Goal: Task Accomplishment & Management: Use online tool/utility

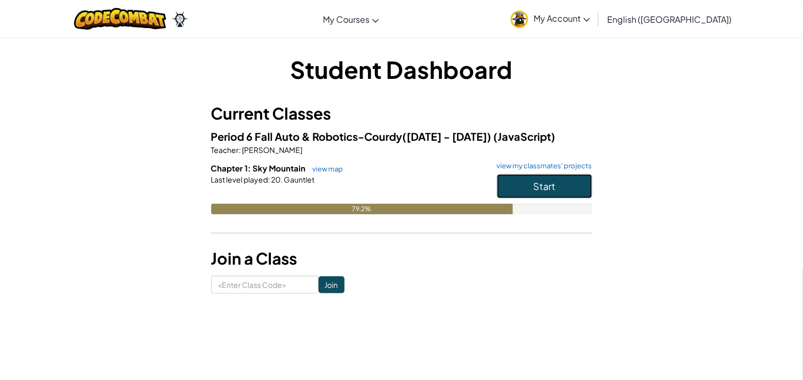
click at [559, 188] on button "Start" at bounding box center [544, 186] width 95 height 24
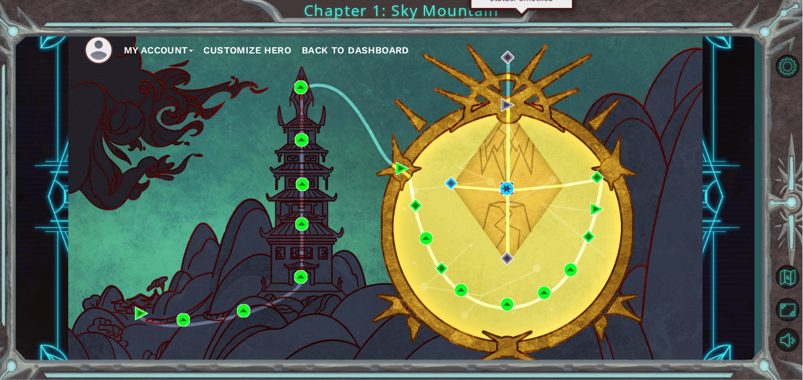
click at [507, 187] on img at bounding box center [506, 188] width 13 height 13
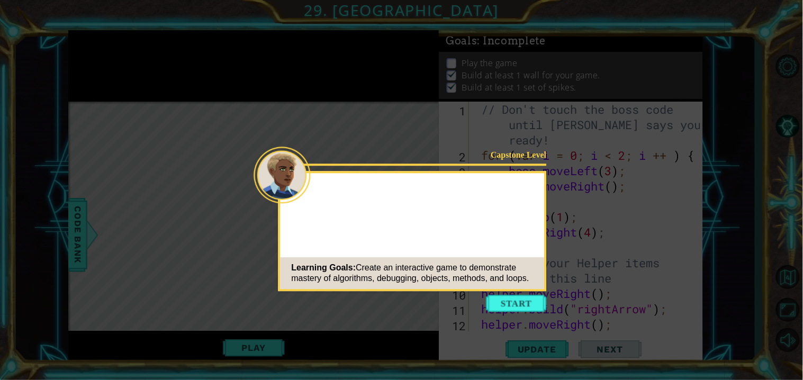
click at [520, 311] on button "Start" at bounding box center [516, 303] width 60 height 17
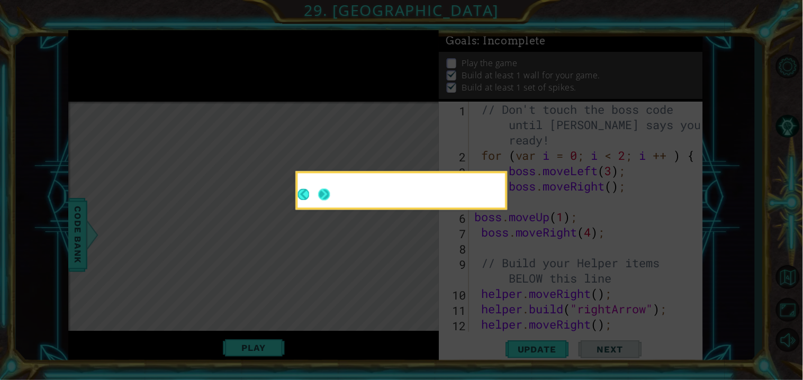
click at [331, 187] on button "Next" at bounding box center [324, 194] width 15 height 15
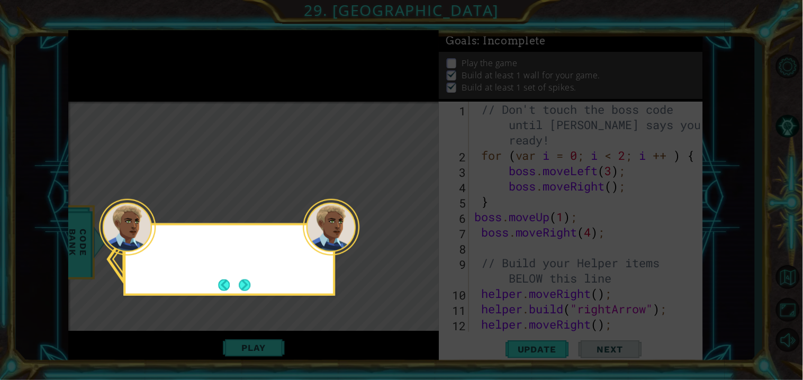
scroll to position [567, 0]
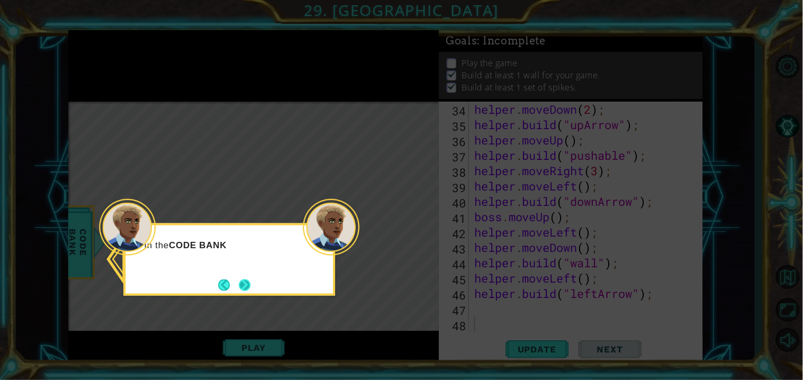
click at [245, 285] on button "Next" at bounding box center [245, 285] width 12 height 12
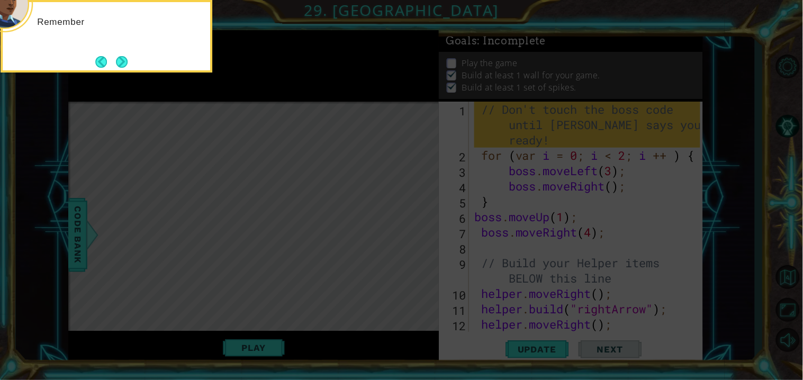
click at [299, 260] on icon at bounding box center [401, 190] width 803 height 380
click at [249, 147] on icon at bounding box center [401, 190] width 803 height 380
click at [154, 56] on div "Remember, don't change the boss code yet. We'll get to that next." at bounding box center [106, 32] width 207 height 53
click at [126, 58] on button "Next" at bounding box center [122, 62] width 12 height 12
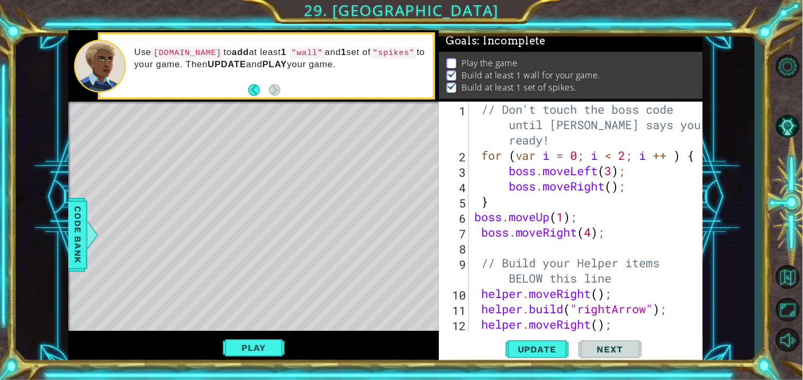
click at [202, 204] on div "Level Map" at bounding box center [312, 258] width 489 height 312
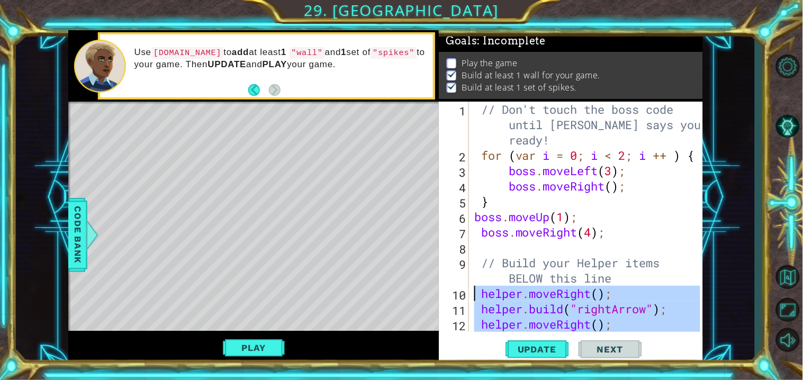
drag, startPoint x: 670, startPoint y: 299, endPoint x: 469, endPoint y: 294, distance: 200.7
click at [469, 294] on div "[DOMAIN_NAME]("leftArrow"); 1 2 3 4 5 6 7 8 9 10 11 12 13 // Don't touch the bo…" at bounding box center [569, 217] width 261 height 230
type textarea "helper.moveRight(); [DOMAIN_NAME]("rightArrow");"
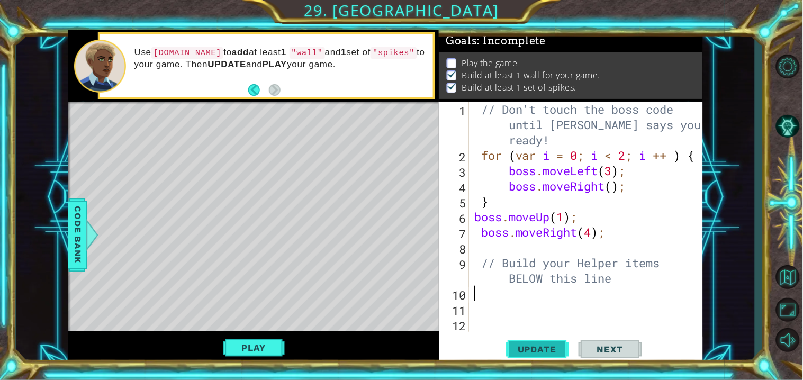
click at [531, 348] on span "Update" at bounding box center [537, 349] width 60 height 11
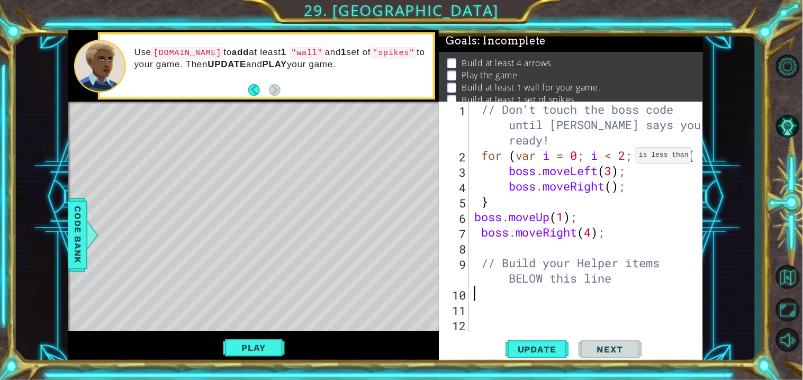
click at [627, 157] on div "// Don't touch the boss code until [PERSON_NAME] says you're ready! for ( var i…" at bounding box center [588, 248] width 233 height 292
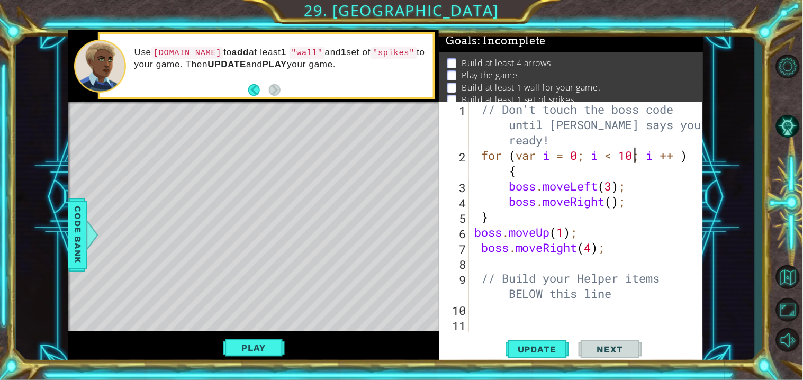
scroll to position [0, 7]
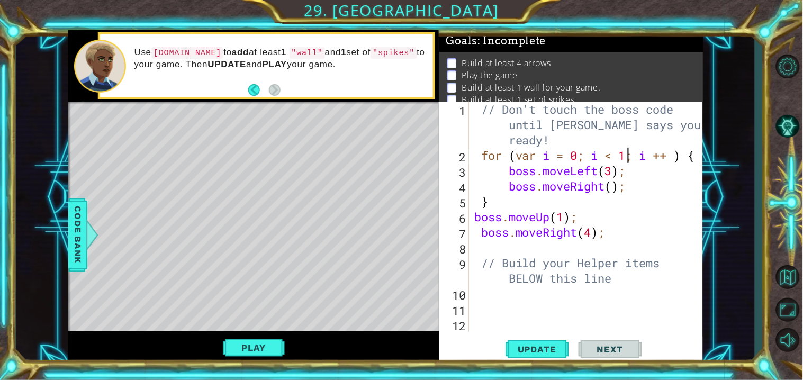
type textarea "for (var i = 0; i < 100; i ++ ) {"
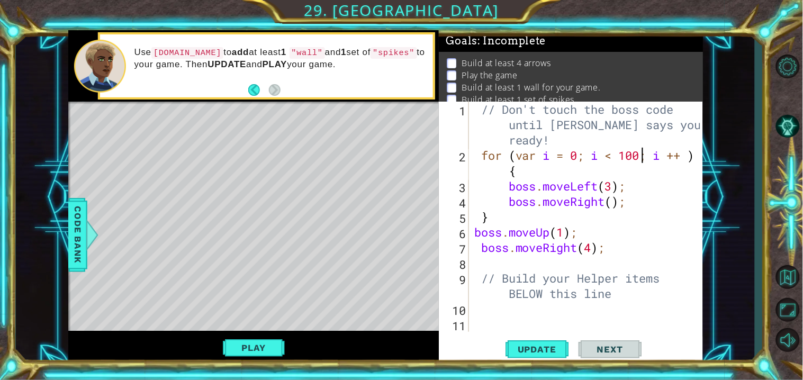
click at [616, 267] on div "// Don't touch the boss code until [PERSON_NAME] says you're ready! for ( var i…" at bounding box center [588, 248] width 233 height 292
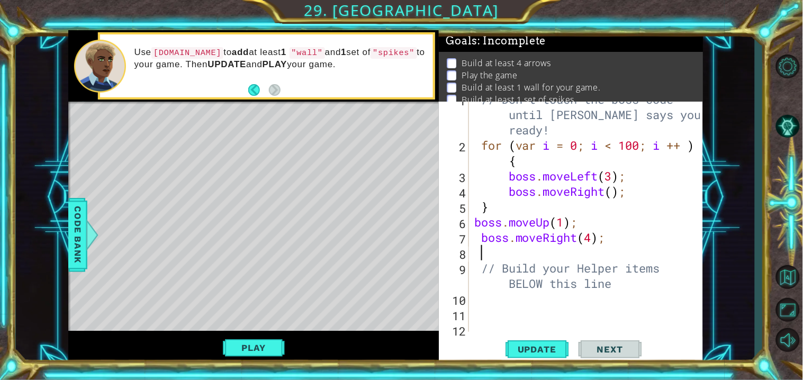
scroll to position [15, 0]
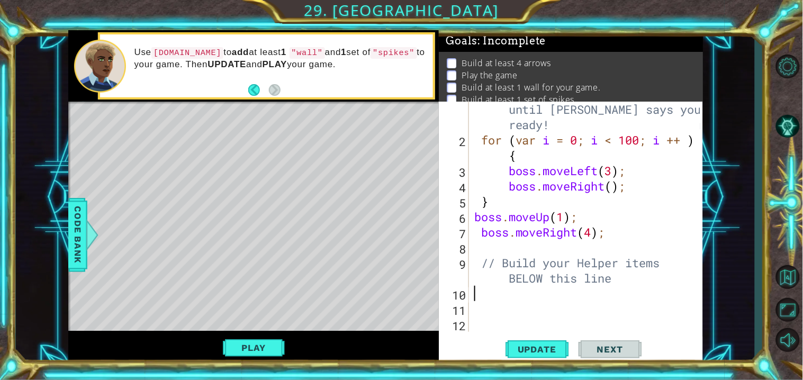
click at [510, 296] on div "// Don't touch the boss code until [PERSON_NAME] says you're ready! for ( var i…" at bounding box center [588, 232] width 233 height 292
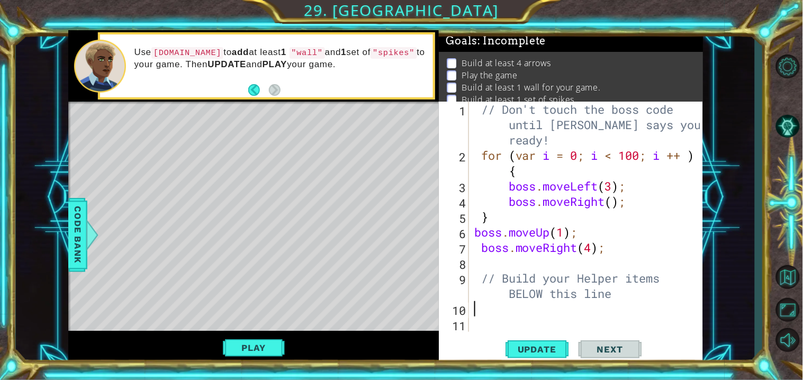
click at [639, 200] on div "// Don't touch the boss code until [PERSON_NAME] says you're ready! for ( var i…" at bounding box center [588, 248] width 233 height 292
click at [614, 249] on div "// Don't touch the boss code until [PERSON_NAME] says you're ready! for ( var i…" at bounding box center [588, 248] width 233 height 292
click at [558, 147] on div "// Don't touch the boss code until [PERSON_NAME] says you're ready! for ( var i…" at bounding box center [588, 248] width 233 height 292
type textarea "// Don't touch the boss code until [PERSON_NAME] says you're ready!"
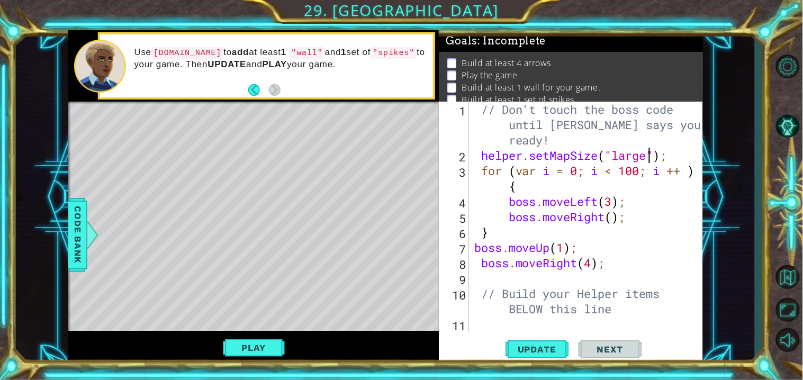
scroll to position [0, 7]
click at [514, 349] on span "Update" at bounding box center [537, 349] width 60 height 11
click at [469, 156] on div "helper.setMapSize("large"); 1 2 3 4 5 6 7 8 9 10 11 12 // Don't touch the boss …" at bounding box center [569, 217] width 261 height 230
click at [469, 160] on div "helper.setMapSize("large"); 1 2 3 4 5 6 7 8 9 10 11 12 // Don't touch the boss …" at bounding box center [569, 217] width 261 height 230
click at [469, 172] on div "helper.setMapSize("large"); 1 2 3 4 5 6 7 8 9 10 11 12 // Don't touch the boss …" at bounding box center [569, 217] width 261 height 230
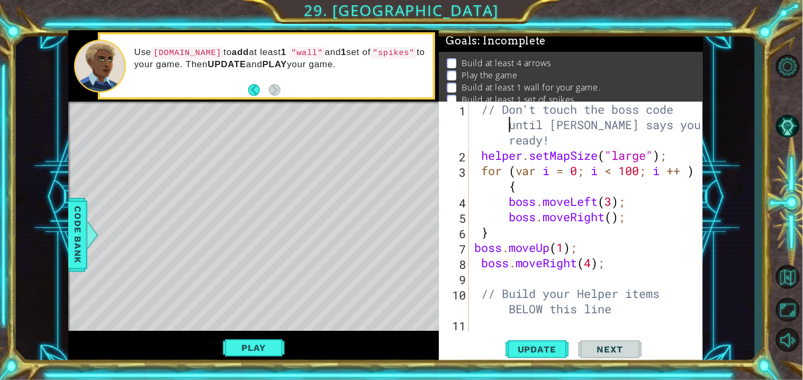
click at [479, 126] on div "// Don't touch the boss code until [PERSON_NAME] says you're ready! helper . se…" at bounding box center [588, 248] width 233 height 292
click at [470, 114] on div "// Don't touch the boss code until [PERSON_NAME] says you're ready! 1 2 3 4 5 6…" at bounding box center [569, 217] width 261 height 230
click at [468, 156] on div "2" at bounding box center [455, 156] width 28 height 15
click at [469, 108] on div "helper.setMapSize("large"); 1 2 3 4 5 6 7 8 9 10 11 12 // Don't touch the boss …" at bounding box center [569, 217] width 261 height 230
click at [475, 112] on div "// Don't touch the boss code until [PERSON_NAME] says you're ready! helper . se…" at bounding box center [588, 248] width 233 height 292
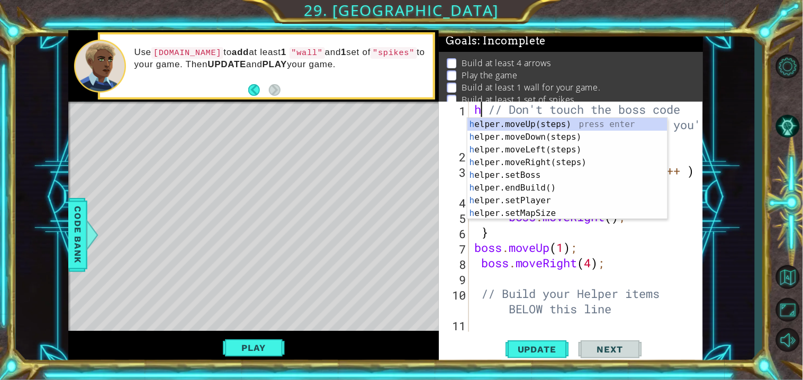
scroll to position [0, 1]
click at [576, 201] on div "h elper.moveUp(steps) press enter h elper.moveDown(steps) press enter h elper.m…" at bounding box center [567, 181] width 200 height 127
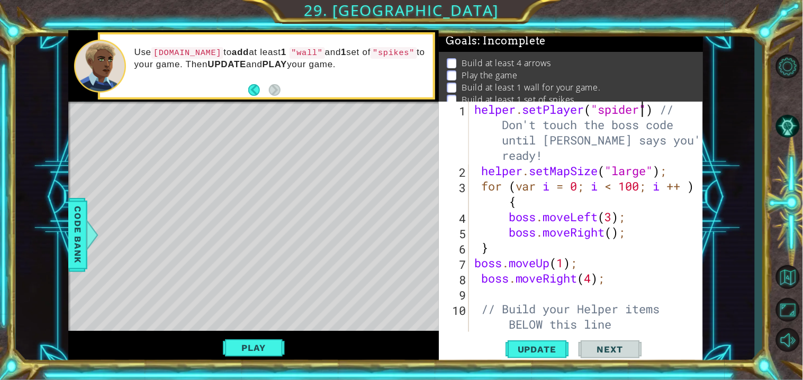
scroll to position [0, 7]
click at [536, 350] on span "Update" at bounding box center [537, 349] width 60 height 11
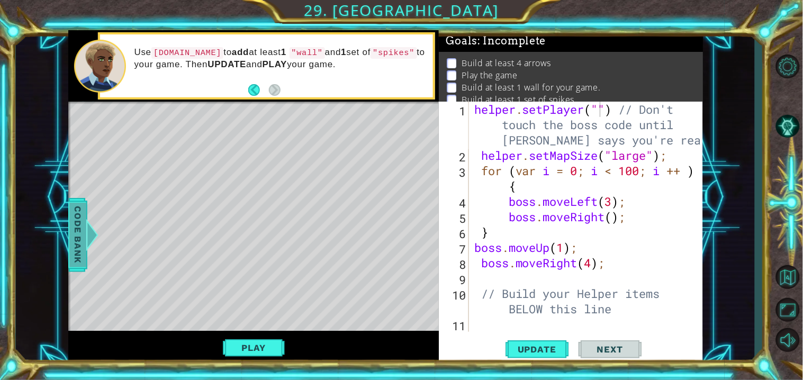
click at [77, 237] on span "Code Bank" at bounding box center [77, 234] width 17 height 65
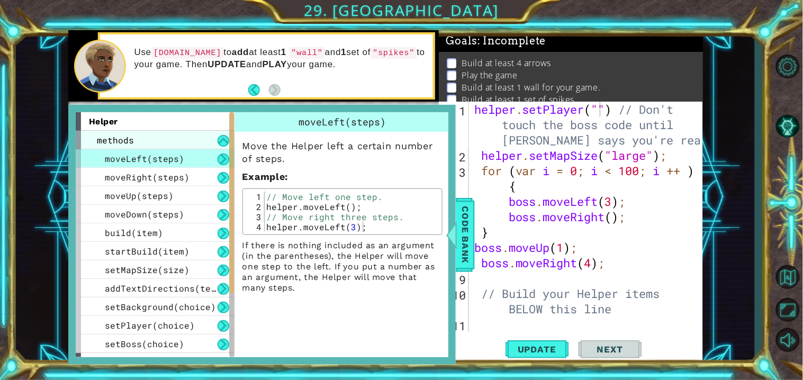
click at [139, 142] on div "methods" at bounding box center [155, 140] width 159 height 19
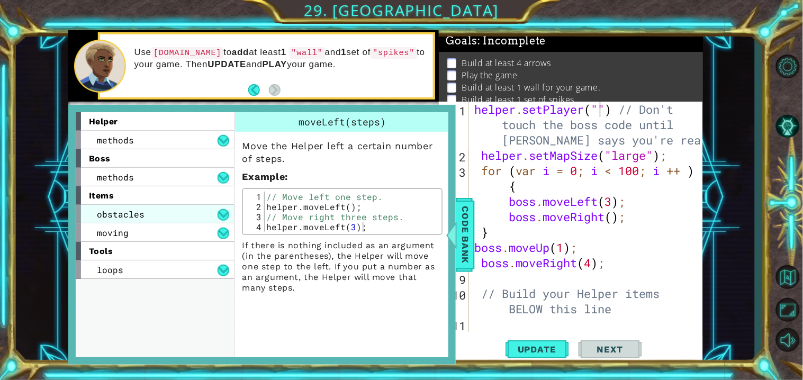
click at [141, 209] on span "obstacles" at bounding box center [121, 214] width 48 height 11
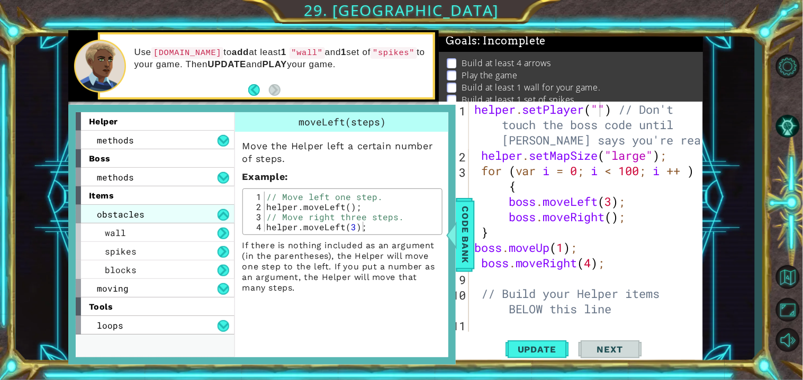
click at [139, 210] on span "obstacles" at bounding box center [121, 214] width 48 height 11
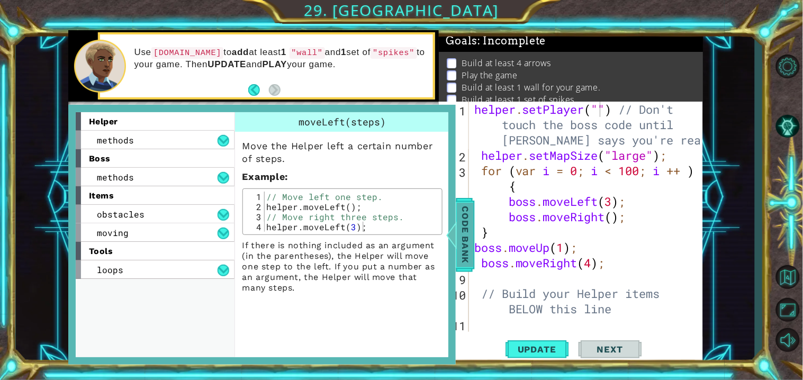
click at [469, 240] on span "Code Bank" at bounding box center [465, 234] width 17 height 65
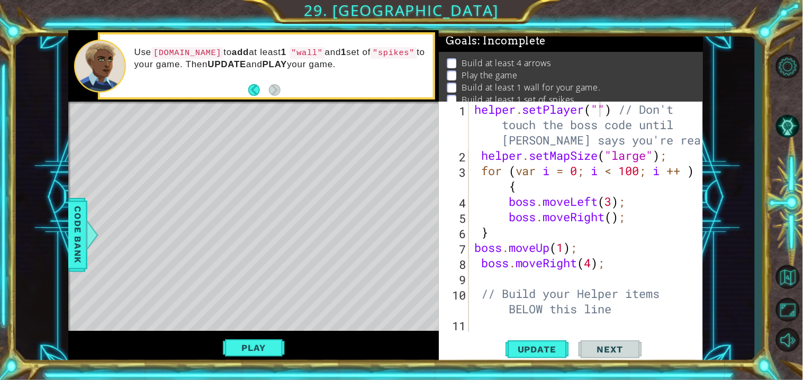
click at [596, 113] on div "helper . setPlayer ( "" ) // Don't touch the boss code until [PERSON_NAME] says…" at bounding box center [588, 248] width 233 height 292
click at [600, 112] on div "helper . setPlayer ( "" ) // Don't touch the boss code until [PERSON_NAME] says…" at bounding box center [588, 248] width 233 height 292
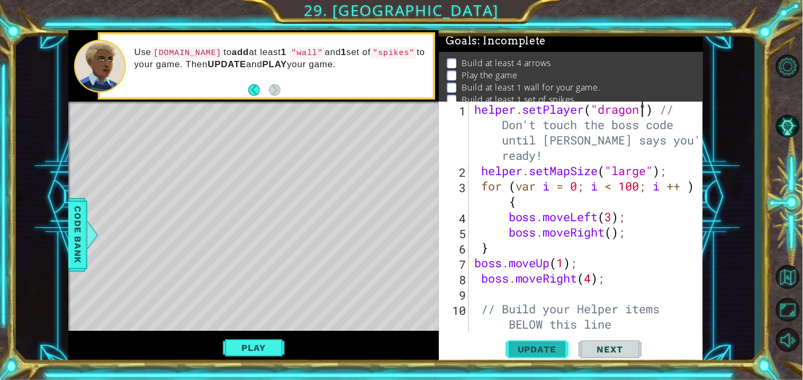
type textarea "helper.setPlayer("dragon") // Don't touch the boss code until [PERSON_NAME] say…"
click at [543, 350] on span "Update" at bounding box center [537, 349] width 60 height 11
click at [263, 347] on button "Play" at bounding box center [254, 348] width 62 height 20
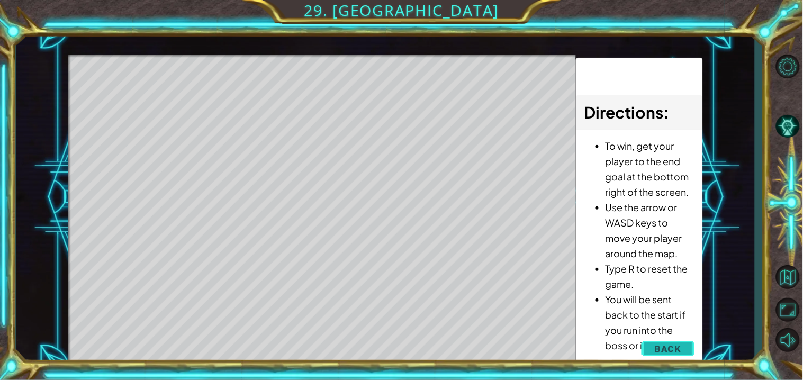
click at [662, 350] on span "Back" at bounding box center [668, 349] width 27 height 11
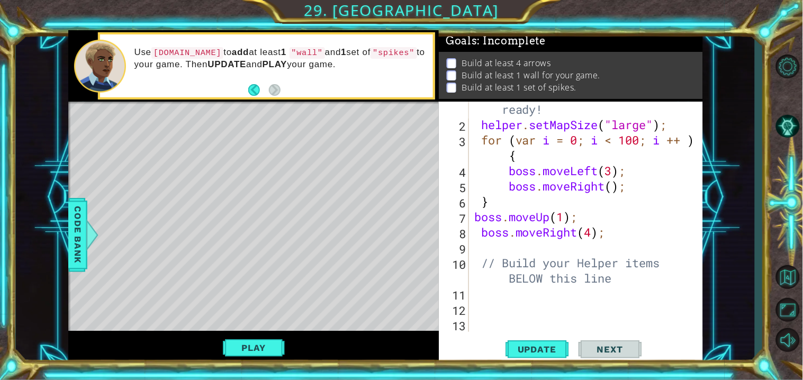
scroll to position [46, 0]
click at [471, 296] on div "helper.setPlayer("dragon") // Don't touch the boss code until [PERSON_NAME] say…" at bounding box center [569, 217] width 261 height 230
click at [471, 294] on div "helper.setPlayer("dragon") // Don't touch the boss code until [PERSON_NAME] say…" at bounding box center [569, 217] width 261 height 230
click at [470, 295] on div "helper.setPlayer("dragon") // Don't touch the boss code until [PERSON_NAME] say…" at bounding box center [569, 217] width 261 height 230
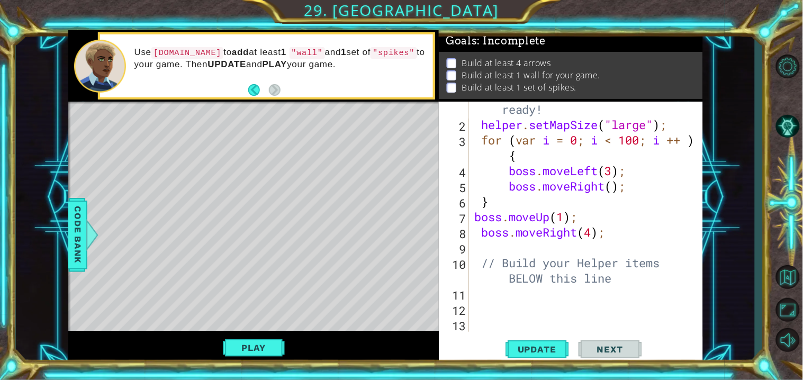
click at [470, 295] on div "helper.setPlayer("dragon") // Don't touch the boss code until [PERSON_NAME] say…" at bounding box center [569, 217] width 261 height 230
click at [472, 294] on div "helper . setPlayer ( "dragon" ) // Don't touch the boss code until [PERSON_NAME…" at bounding box center [588, 209] width 233 height 307
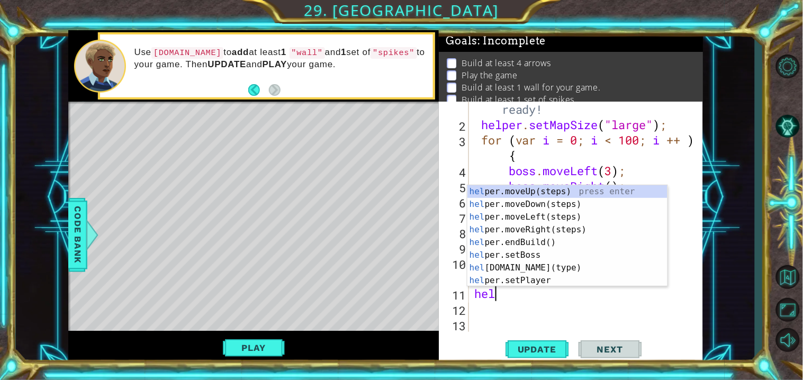
type textarea "help"
click at [559, 228] on div "help er.moveUp(steps) press enter help er.moveDown(steps) press enter help er.m…" at bounding box center [567, 248] width 200 height 127
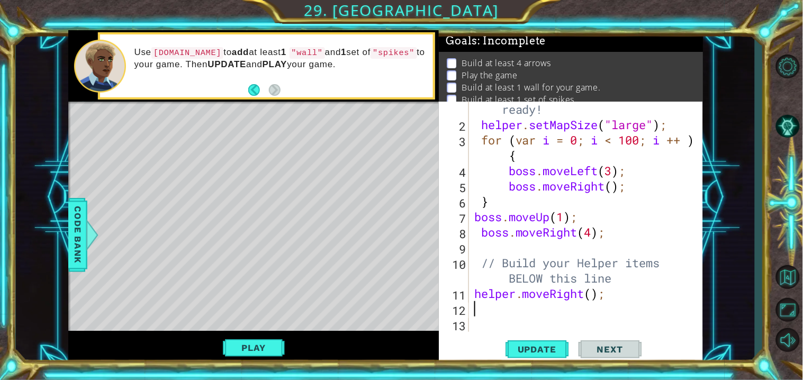
scroll to position [0, 0]
click at [594, 297] on div "helper . setPlayer ( "dragon" ) // Don't touch the boss code until [PERSON_NAME…" at bounding box center [588, 209] width 233 height 307
click at [544, 350] on span "Update" at bounding box center [537, 349] width 60 height 11
click at [245, 349] on button "Play" at bounding box center [254, 348] width 62 height 20
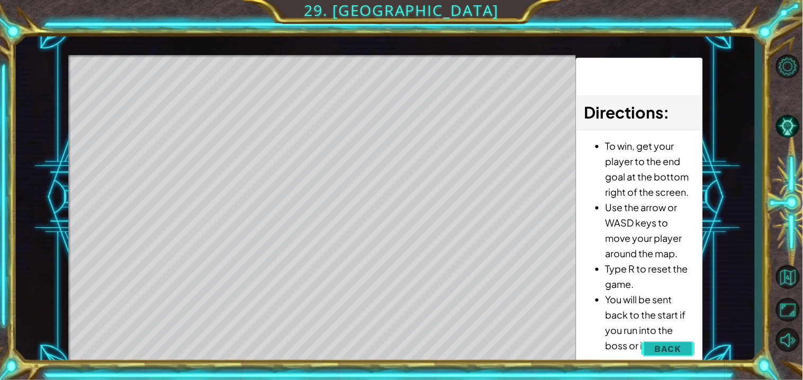
click at [661, 357] on button "Back" at bounding box center [667, 348] width 53 height 21
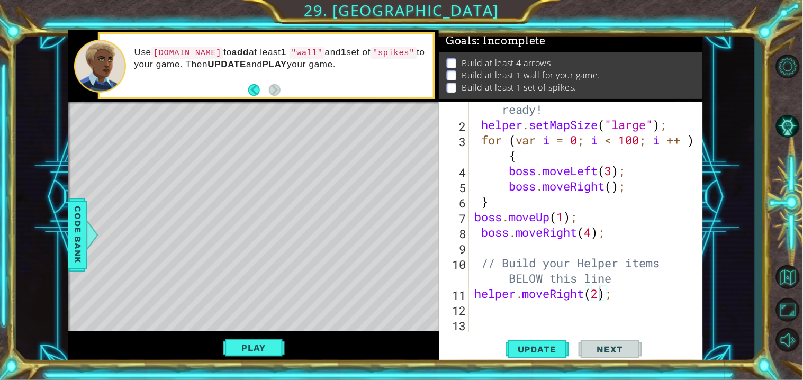
click at [600, 296] on div "helper . setPlayer ( "dragon" ) // Don't touch the boss code until [PERSON_NAME…" at bounding box center [588, 209] width 233 height 307
type textarea "helper.moveRight();"
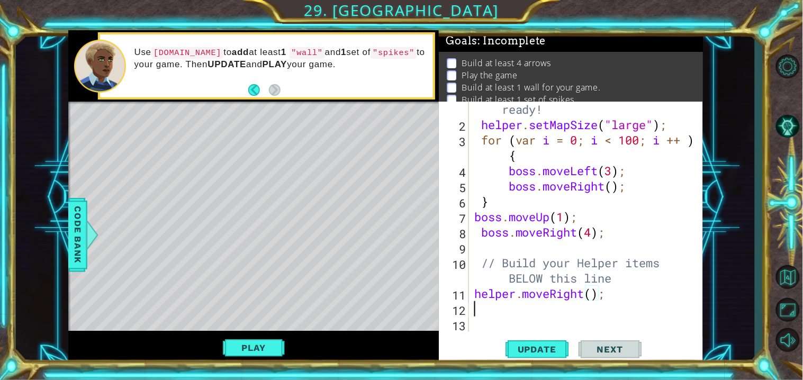
click at [474, 312] on div "helper . setPlayer ( "dragon" ) // Don't touch the boss code until [PERSON_NAME…" at bounding box center [588, 209] width 233 height 307
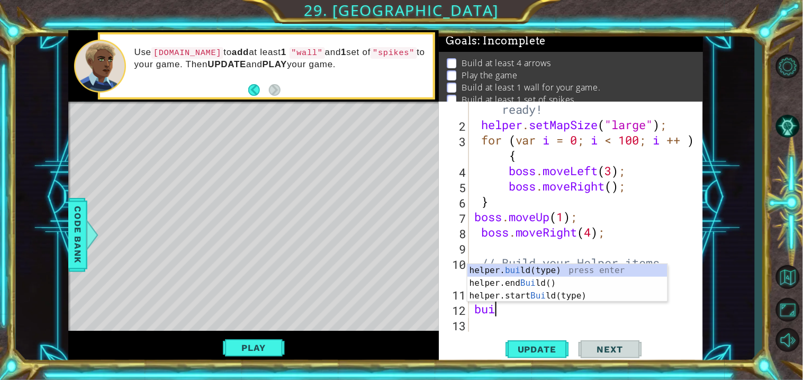
scroll to position [0, 1]
click at [507, 265] on div "helper. buil d(type) press enter helper.end Buil d() press enter helper.start B…" at bounding box center [567, 296] width 200 height 64
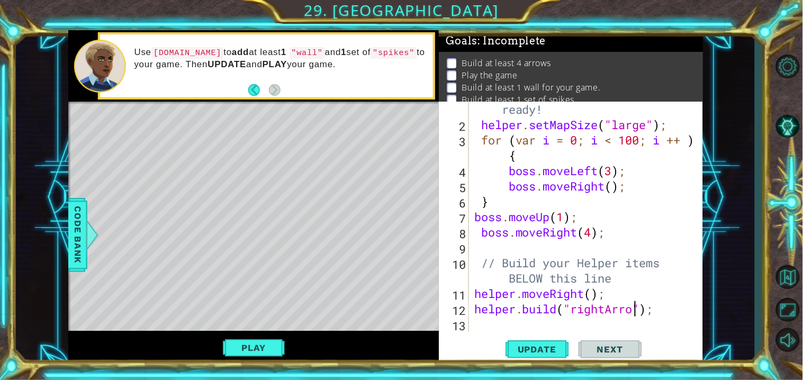
scroll to position [0, 7]
type textarea "[DOMAIN_NAME]("rightArrow");"
click at [537, 353] on span "Update" at bounding box center [537, 349] width 60 height 11
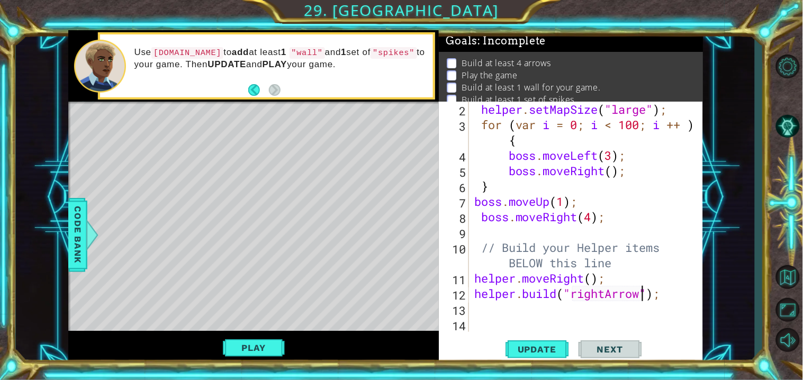
click at [472, 308] on div "helper . setMapSize ( "large" ) ; for ( var i = 0 ; i < 100 ; i ++ ) { boss . m…" at bounding box center [586, 217] width 228 height 230
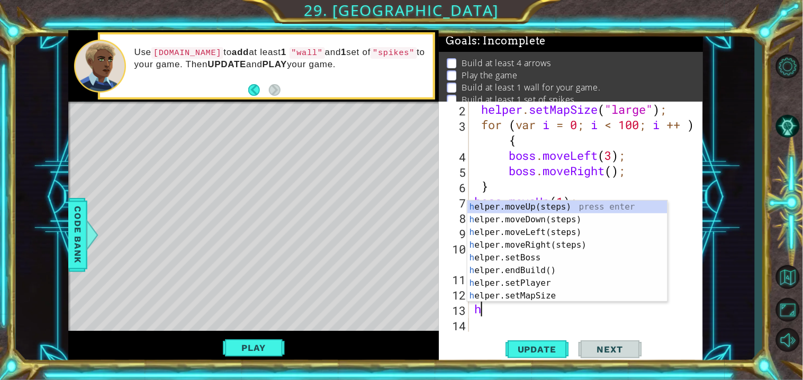
type textarea "he"
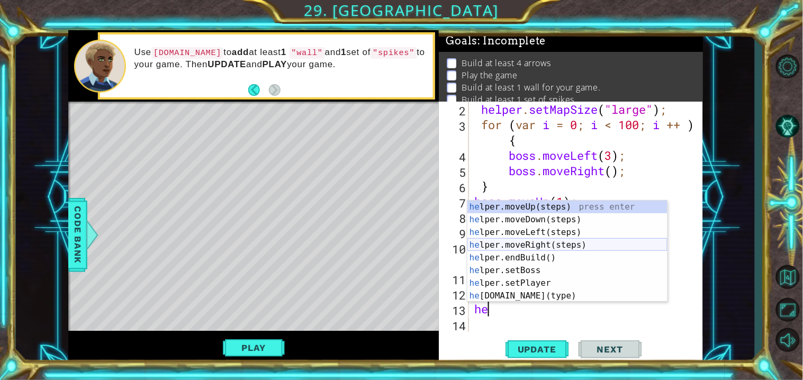
click at [575, 245] on div "he lper.moveUp(steps) press enter he lper.moveDown(steps) press enter he lper.m…" at bounding box center [567, 264] width 200 height 127
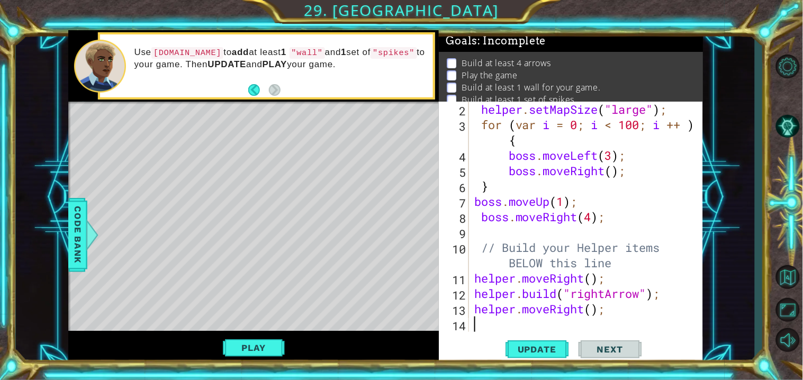
scroll to position [76, 0]
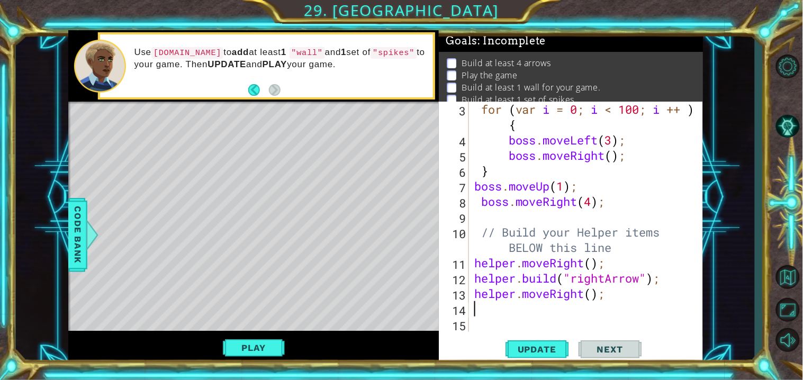
click at [591, 294] on div "for ( var i = 0 ; i < 100 ; i ++ ) { boss . moveLeft ( 3 ) ; boss . moveRight (…" at bounding box center [588, 240] width 233 height 276
type textarea "helper.moveRight();"
click at [468, 310] on div "14" at bounding box center [455, 310] width 28 height 15
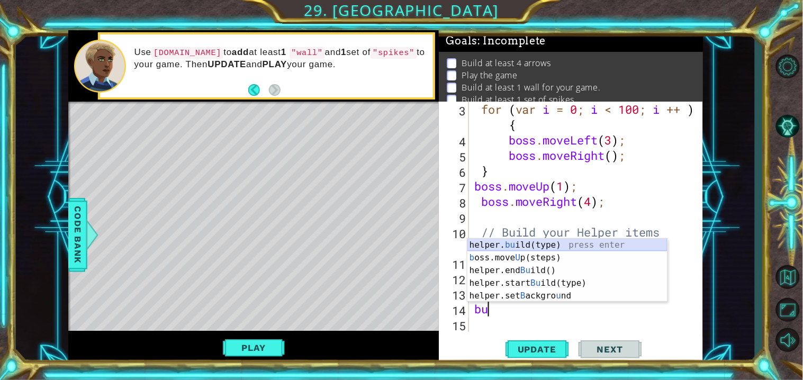
click at [537, 242] on div "helper. bu ild(type) press enter b oss.move U p(steps) press enter helper.end B…" at bounding box center [567, 283] width 200 height 89
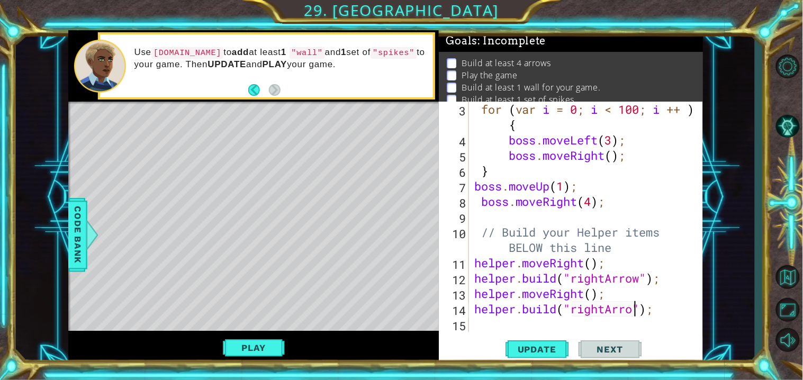
scroll to position [0, 7]
click at [538, 350] on span "Update" at bounding box center [537, 349] width 60 height 11
type textarea "[DOMAIN_NAME]("rightArrow");"
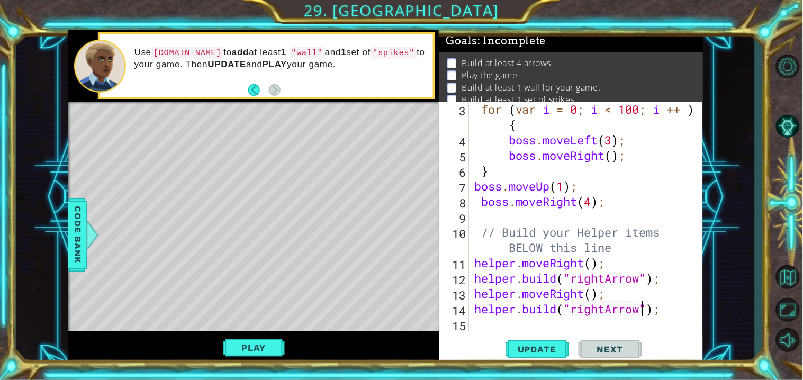
click at [468, 322] on div "15" at bounding box center [455, 325] width 28 height 15
type textarea "ri"
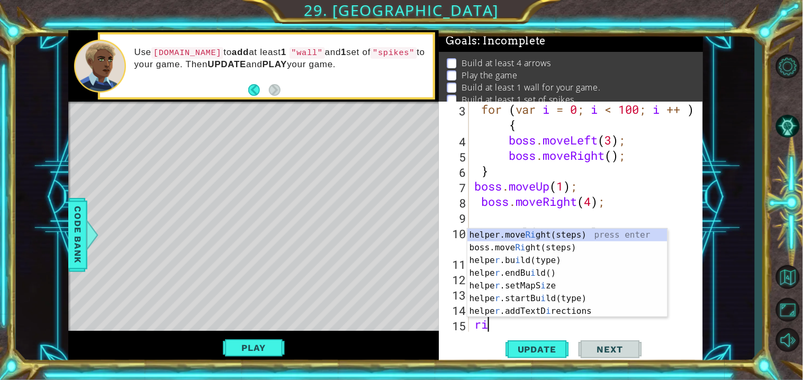
scroll to position [92, 0]
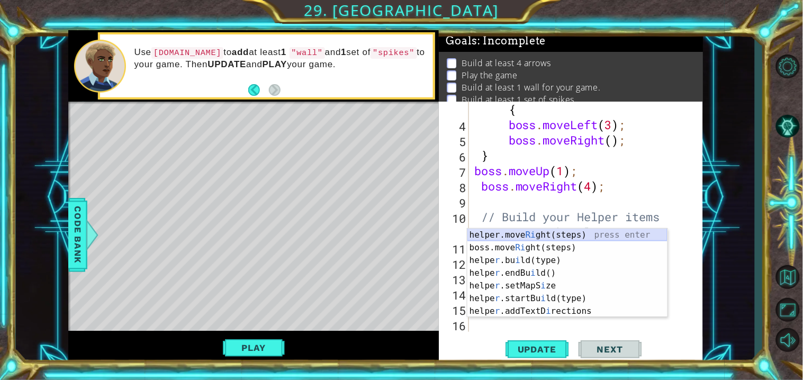
click at [554, 237] on div "helper.move Ri ght(steps) press enter boss.move Ri ght(steps) press enter helpe…" at bounding box center [567, 286] width 200 height 114
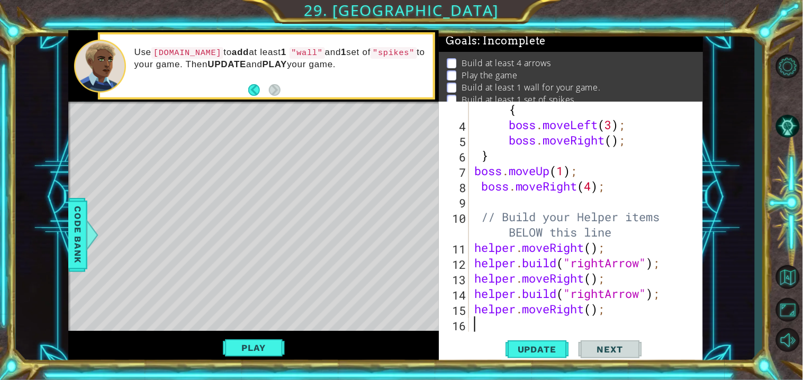
scroll to position [107, 0]
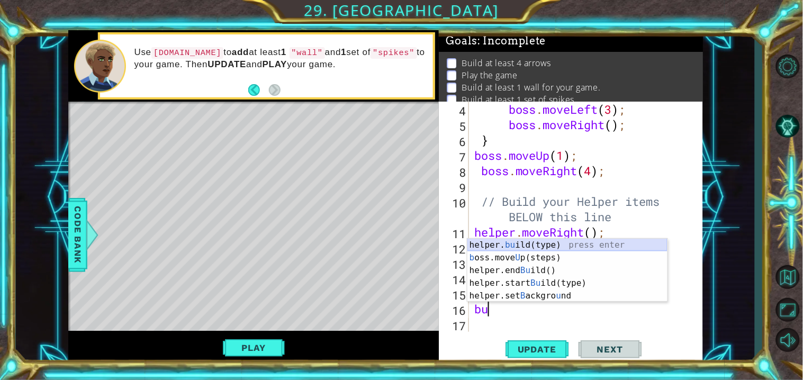
click at [562, 241] on div "helper. bu ild(type) press enter b oss.move U p(steps) press enter helper.end B…" at bounding box center [567, 283] width 200 height 89
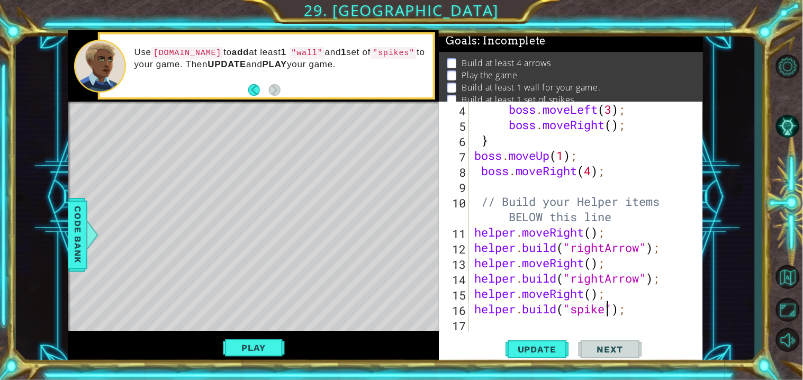
scroll to position [0, 6]
click at [543, 347] on span "Update" at bounding box center [537, 349] width 60 height 11
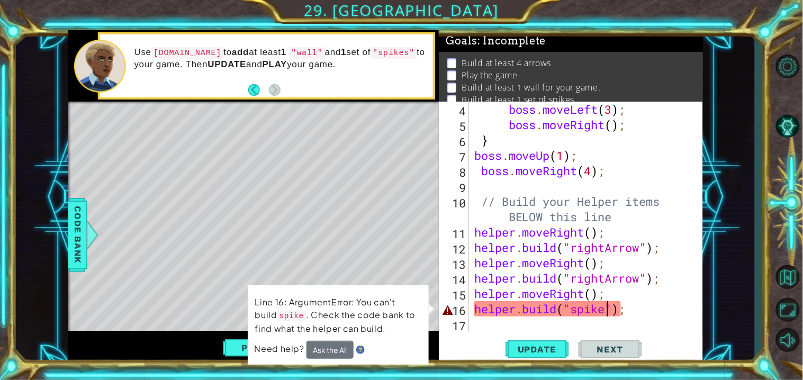
click at [627, 311] on div "boss . moveLeft ( 3 ) ; boss . moveRight ( ) ; } boss . moveUp ( 1 ) ; boss . m…" at bounding box center [588, 232] width 233 height 261
drag, startPoint x: 629, startPoint y: 309, endPoint x: 455, endPoint y: 321, distance: 175.1
click at [455, 321] on div "[DOMAIN_NAME]("spike"); 4 5 6 7 8 9 10 11 12 13 14 15 16 17 boss . moveLeft ( 3…" at bounding box center [569, 217] width 261 height 230
type textarea "[DOMAIN_NAME]("spike");"
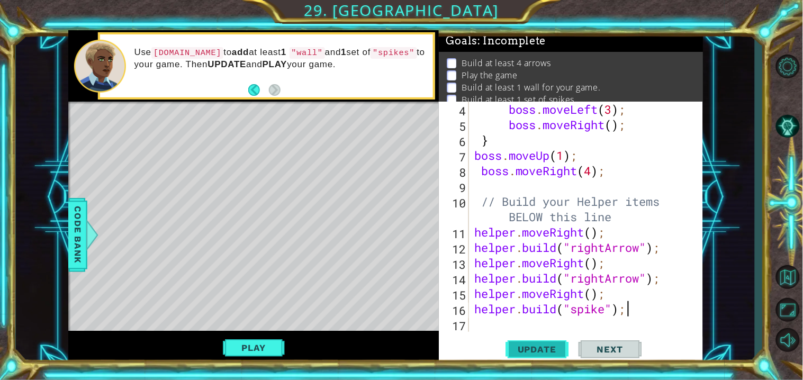
click at [523, 348] on span "Update" at bounding box center [537, 349] width 60 height 11
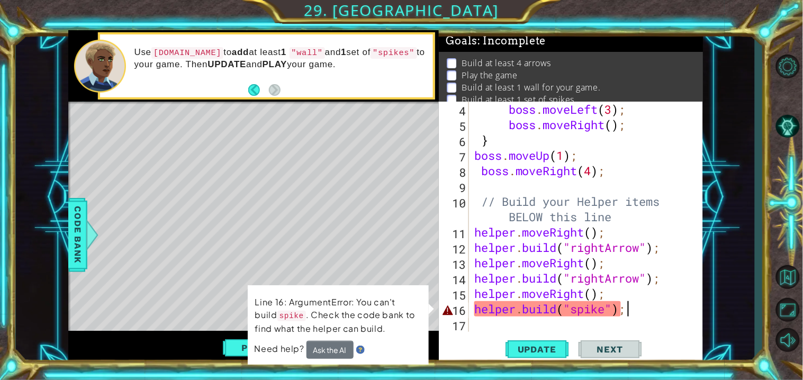
click at [629, 314] on div "boss . moveLeft ( 3 ) ; boss . moveRight ( ) ; } boss . moveUp ( 1 ) ; boss . m…" at bounding box center [588, 232] width 233 height 261
drag, startPoint x: 629, startPoint y: 314, endPoint x: 468, endPoint y: 316, distance: 160.9
click at [468, 316] on div "[DOMAIN_NAME]("spike"); 4 5 6 7 8 9 10 11 12 13 14 15 16 17 boss . moveLeft ( 3…" at bounding box center [569, 217] width 261 height 230
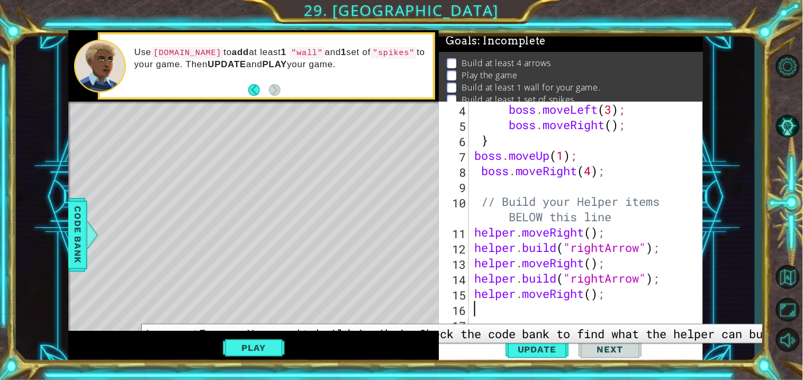
scroll to position [0, 0]
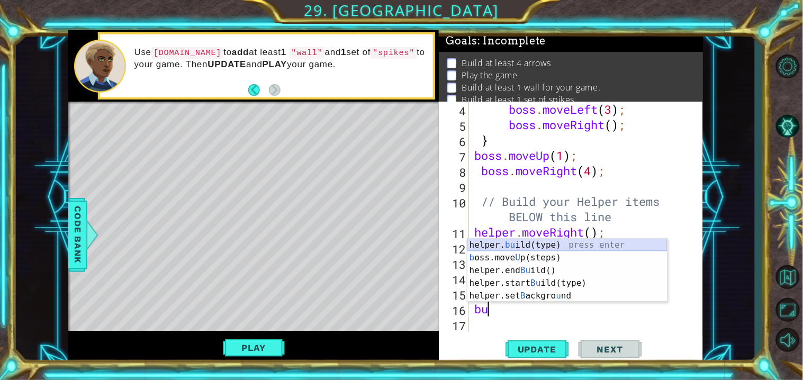
click at [492, 244] on div "helper. bu ild(type) press enter b oss.move U p(steps) press enter helper.end B…" at bounding box center [567, 283] width 200 height 89
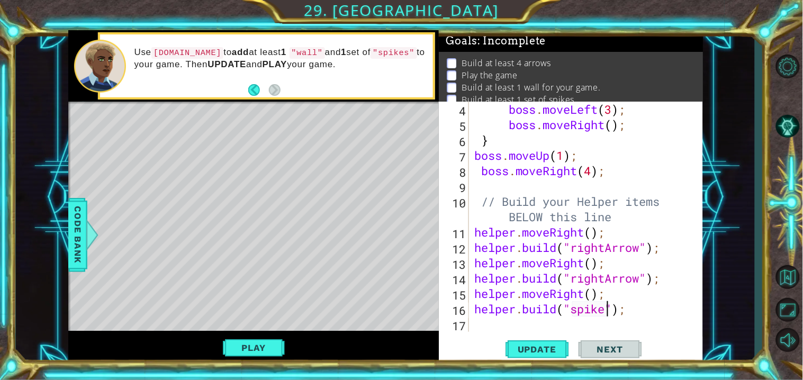
scroll to position [0, 6]
type textarea "[DOMAIN_NAME]("spikes");"
click at [548, 344] on button "Update" at bounding box center [537, 350] width 64 height 26
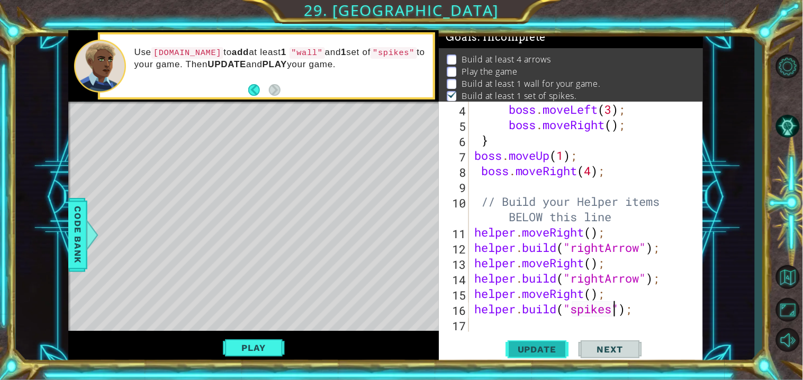
scroll to position [4, 0]
click at [478, 326] on div "boss . moveLeft ( 3 ) ; boss . moveRight ( ) ; } boss . moveUp ( 1 ) ; boss . m…" at bounding box center [588, 232] width 233 height 261
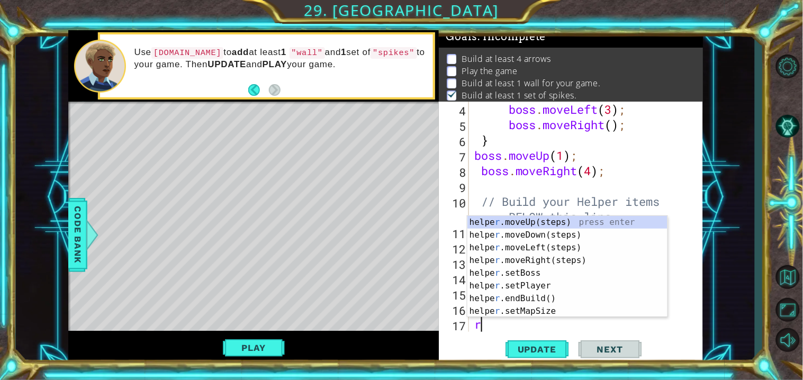
type textarea "ri"
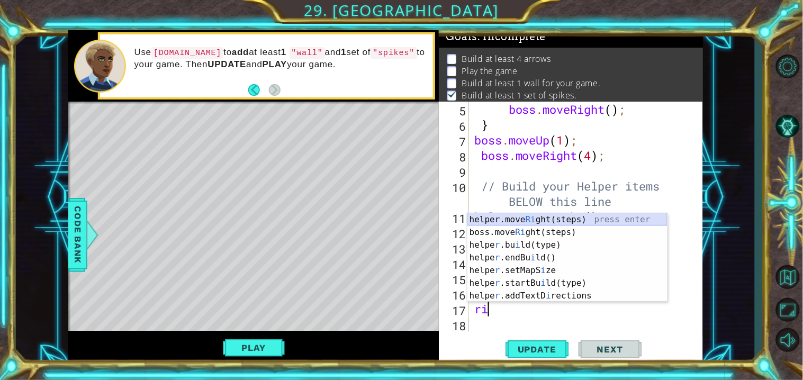
click at [579, 218] on div "helper.move Ri ght(steps) press enter boss.move Ri ght(steps) press enter helpe…" at bounding box center [567, 270] width 200 height 114
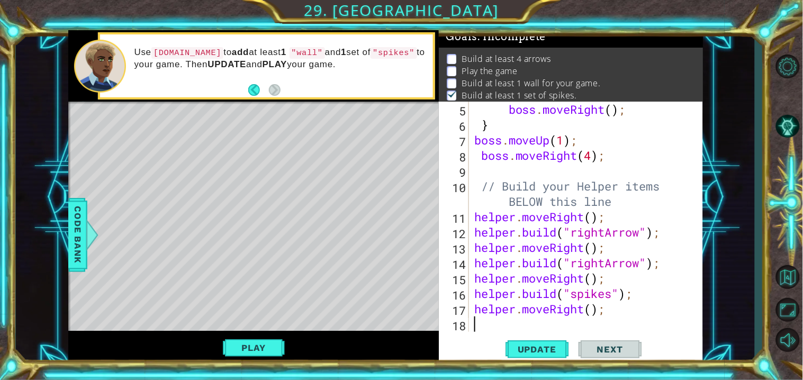
scroll to position [138, 0]
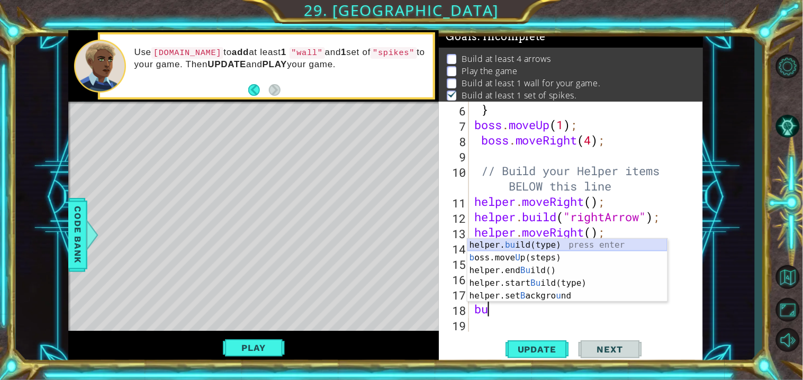
click at [517, 248] on div "helper. bu ild(type) press enter b oss.move U p(steps) press enter helper.end B…" at bounding box center [567, 283] width 200 height 89
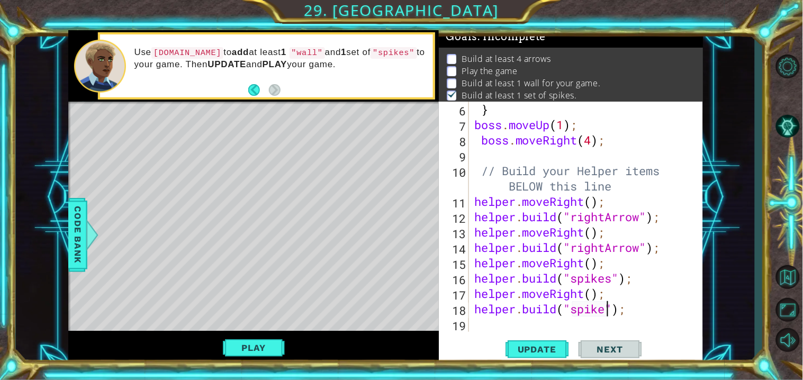
type textarea "[DOMAIN_NAME]("spikes");"
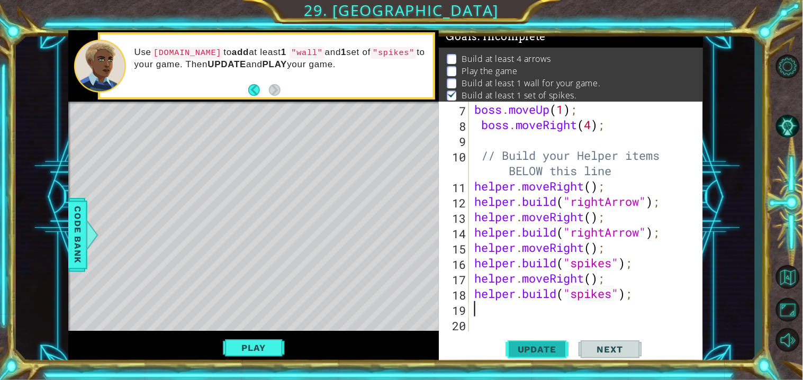
click at [546, 350] on span "Update" at bounding box center [537, 349] width 60 height 11
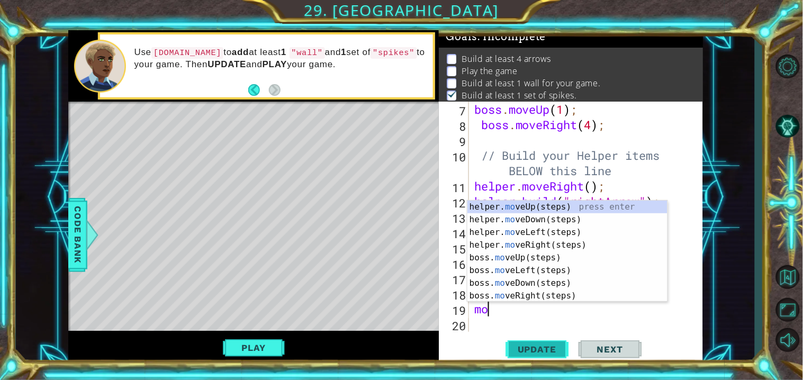
type textarea "mov"
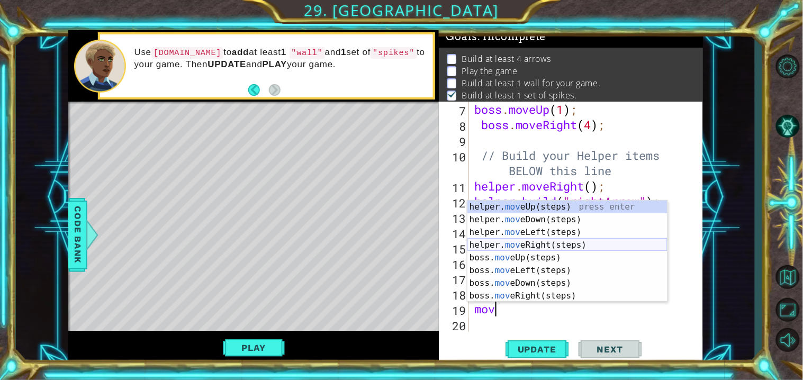
click at [545, 242] on div "helper. mov eUp(steps) press enter helper. mov eDown(steps) press enter helper.…" at bounding box center [567, 264] width 200 height 127
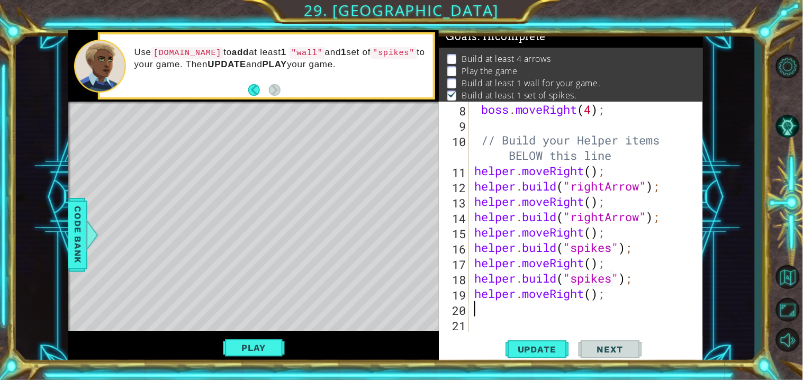
scroll to position [168, 0]
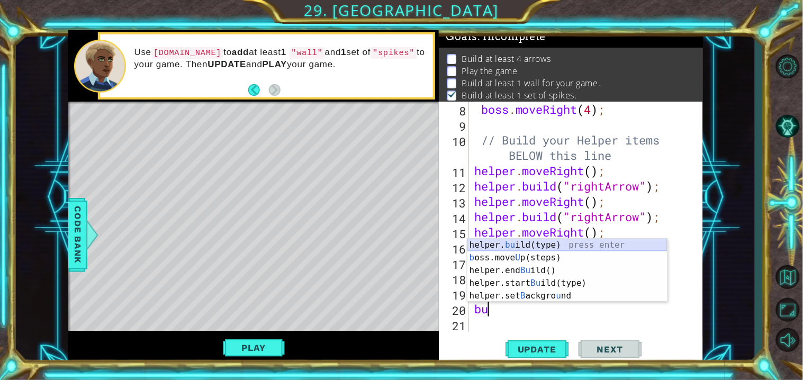
click at [546, 245] on div "helper. bu ild(type) press enter b oss.move U p(steps) press enter helper.end B…" at bounding box center [567, 283] width 200 height 89
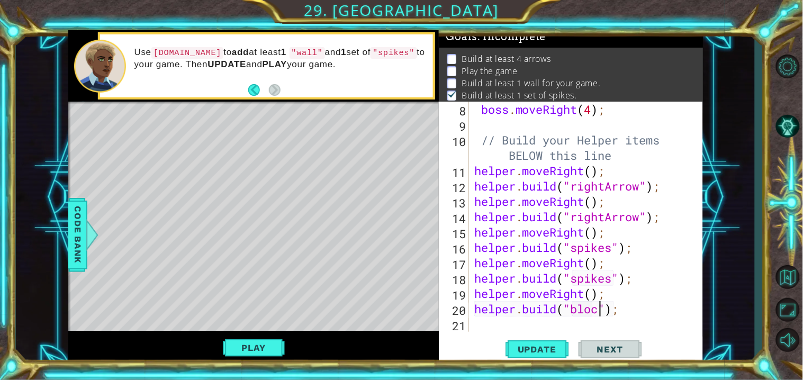
scroll to position [0, 6]
click at [553, 344] on span "Update" at bounding box center [537, 349] width 60 height 11
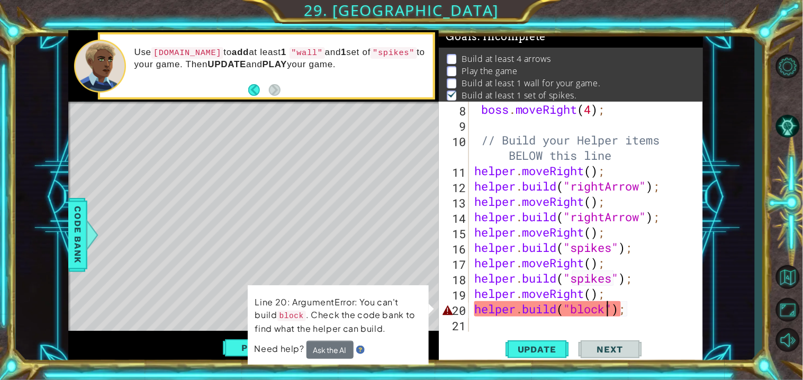
scroll to position [0, 6]
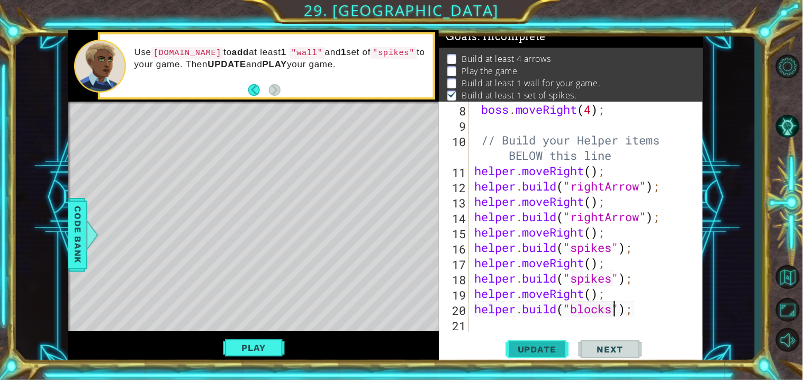
click at [550, 345] on span "Update" at bounding box center [537, 349] width 60 height 11
click at [73, 240] on span "Code Bank" at bounding box center [77, 234] width 17 height 65
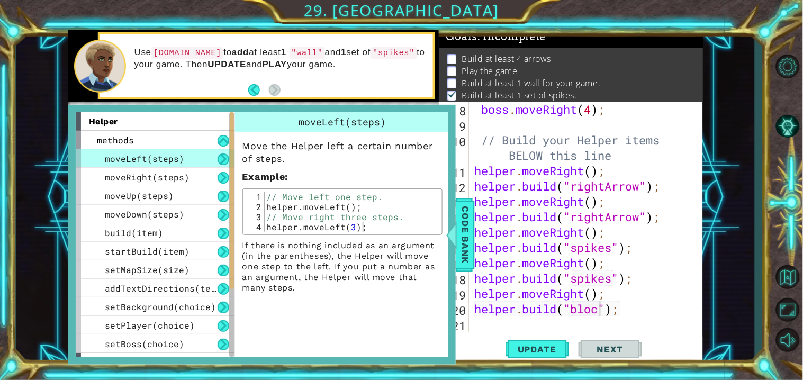
click at [144, 151] on div "moveLeft(steps)" at bounding box center [155, 158] width 159 height 19
click at [153, 159] on span "moveLeft(steps)" at bounding box center [144, 158] width 79 height 11
click at [464, 258] on span "Code Bank" at bounding box center [465, 234] width 17 height 65
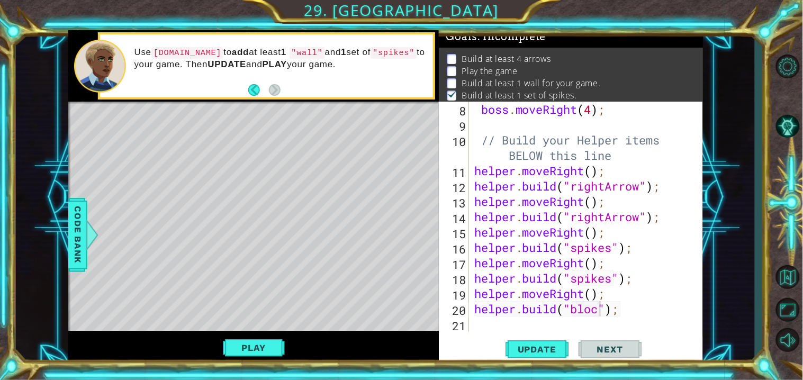
click at [589, 310] on div "boss . moveRight ( 4 ) ; // Build your Helper items BELOW this line helper . mo…" at bounding box center [588, 232] width 233 height 261
click at [599, 314] on div "boss . moveRight ( 4 ) ; // Build your Helper items BELOW this line helper . mo…" at bounding box center [588, 232] width 233 height 261
type textarea "[DOMAIN_NAME]("wall");"
click at [549, 351] on span "Update" at bounding box center [537, 349] width 60 height 11
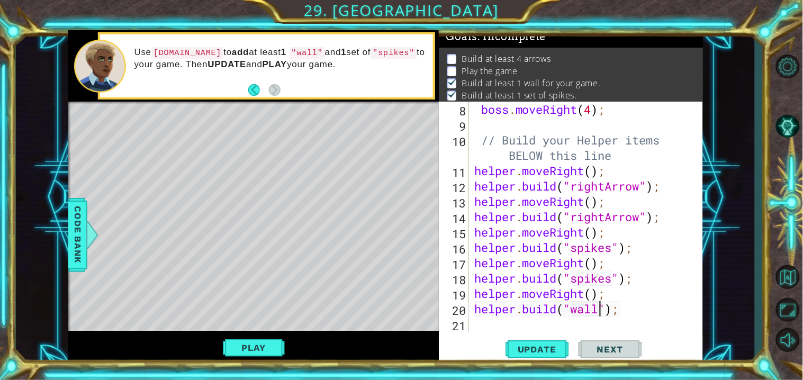
click at [483, 322] on div "boss . moveRight ( 4 ) ; // Build your Helper items BELOW this line helper . mo…" at bounding box center [588, 232] width 233 height 261
type textarea "r"
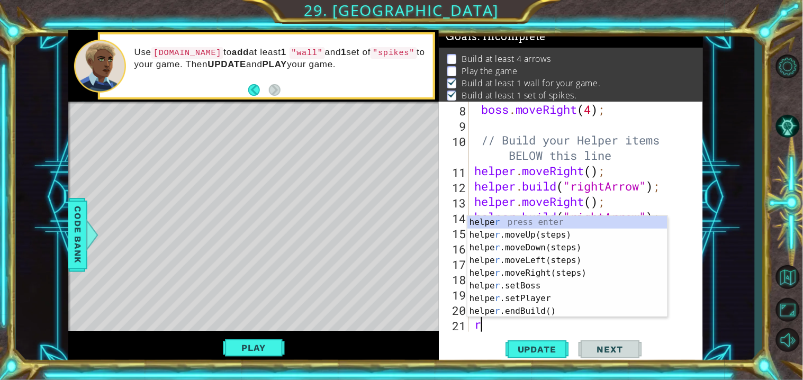
scroll to position [184, 0]
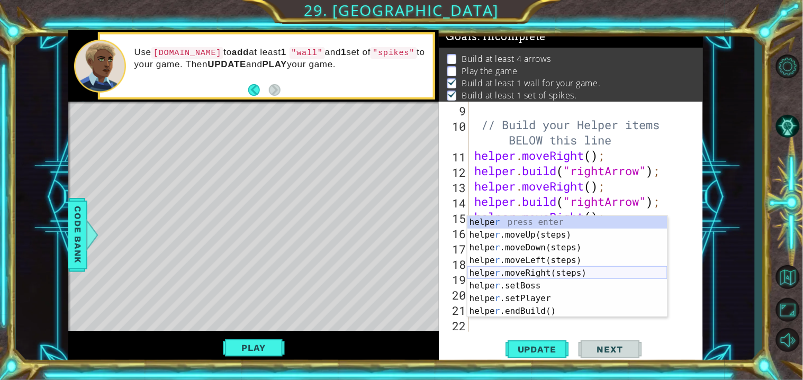
click at [561, 271] on div "helpe r press enter helpe [PERSON_NAME]moveUp(steps) press enter helpe r .moveD…" at bounding box center [567, 279] width 200 height 127
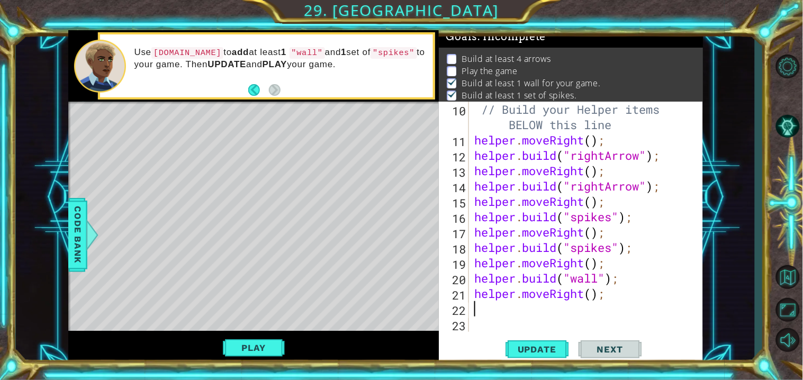
scroll to position [199, 0]
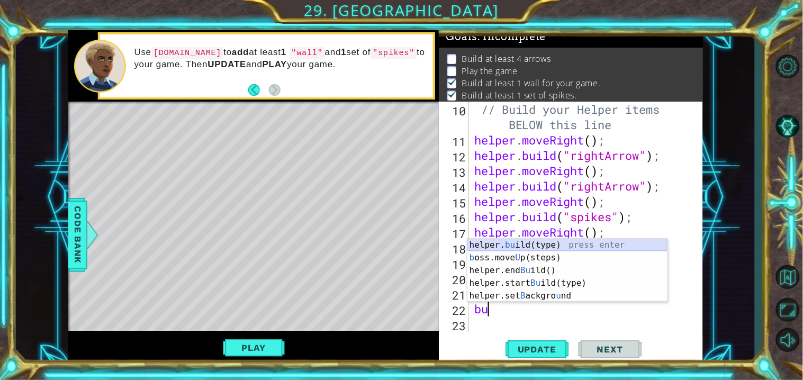
click at [534, 244] on div "helper. bu ild(type) press enter b oss.move U p(steps) press enter helper.end B…" at bounding box center [567, 283] width 200 height 89
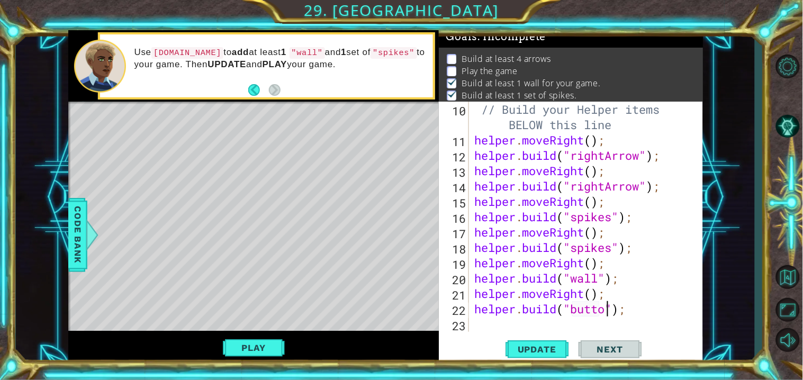
scroll to position [0, 6]
click at [563, 340] on button "Update" at bounding box center [537, 350] width 64 height 26
click at [552, 344] on span "Update" at bounding box center [537, 349] width 60 height 11
click at [557, 349] on span "Update" at bounding box center [537, 349] width 60 height 11
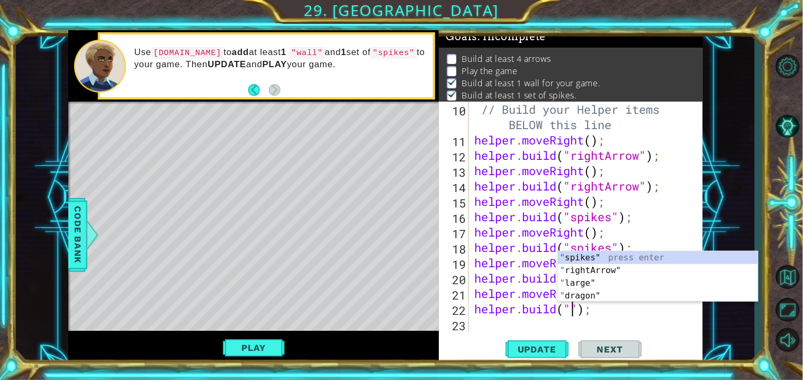
scroll to position [0, 4]
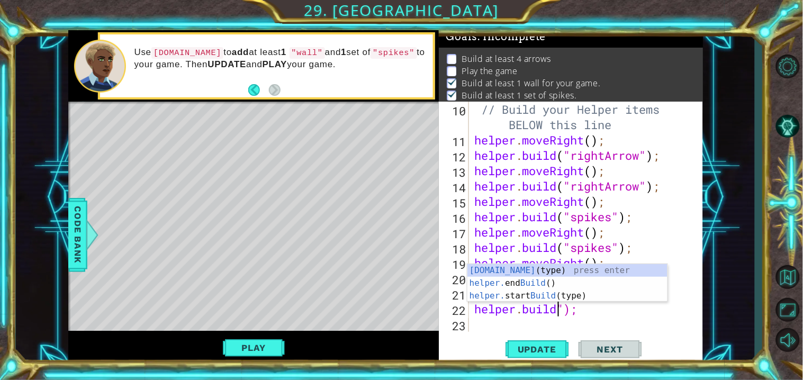
type textarea "[DOMAIN_NAME](");"
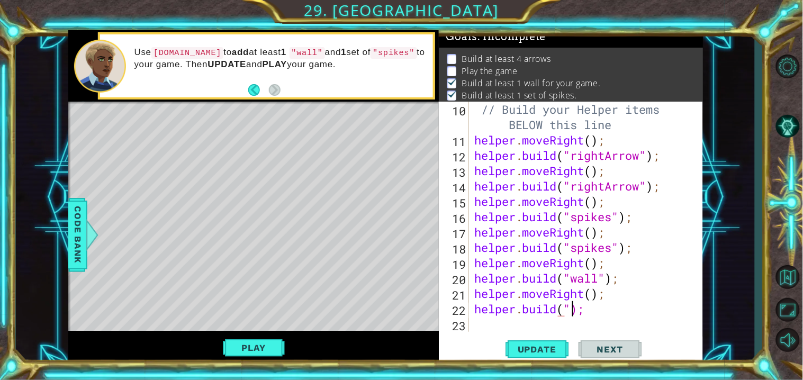
click at [570, 310] on div "// Build your Helper items BELOW this line helper . moveRight ( ) ; helper . bu…" at bounding box center [588, 240] width 233 height 276
drag, startPoint x: 592, startPoint y: 313, endPoint x: 477, endPoint y: 309, distance: 114.4
click at [477, 309] on div "// Build your Helper items BELOW this line helper . moveRight ( ) ; helper . bu…" at bounding box center [588, 240] width 233 height 276
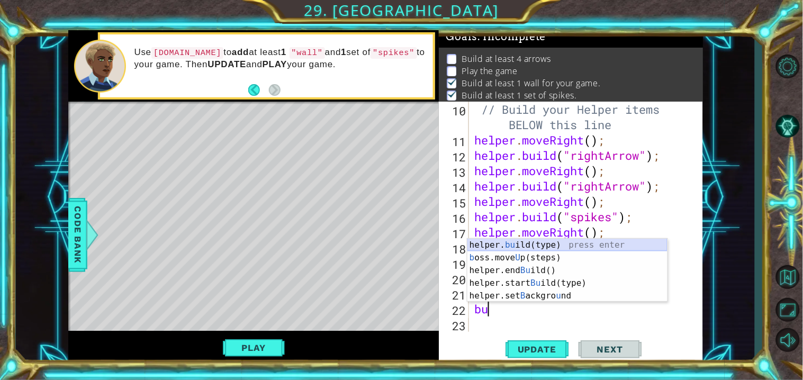
click at [541, 245] on div "helper. bu ild(type) press enter b oss.move U p(steps) press enter helper.end B…" at bounding box center [567, 283] width 200 height 89
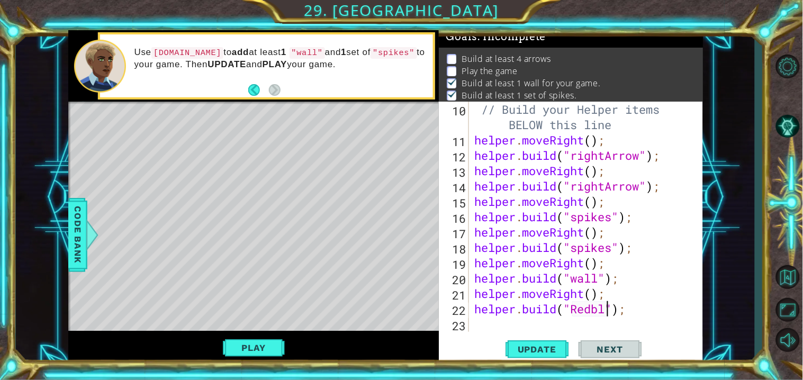
scroll to position [0, 6]
click at [581, 309] on div "// Build your Helper items BELOW this line helper . moveRight ( ) ; helper . bu…" at bounding box center [588, 240] width 233 height 276
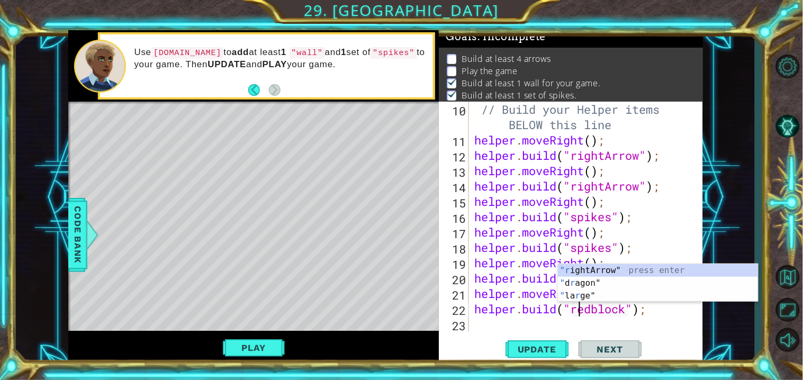
scroll to position [0, 4]
click at [595, 312] on div "// Build your Helper items BELOW this line helper . moveRight ( ) ; helper . bu…" at bounding box center [588, 240] width 233 height 276
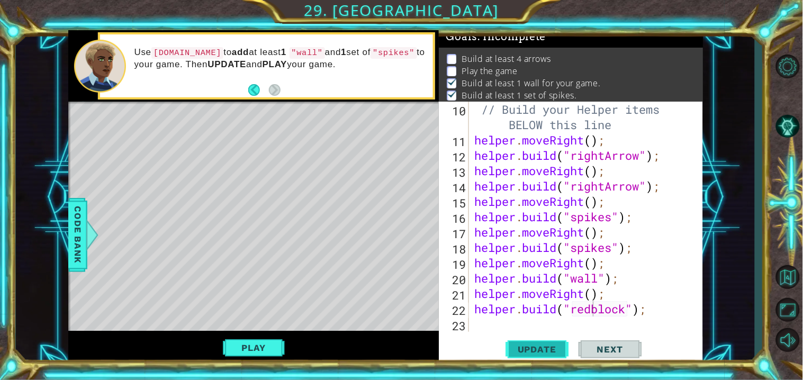
click at [547, 341] on button "Update" at bounding box center [537, 350] width 64 height 26
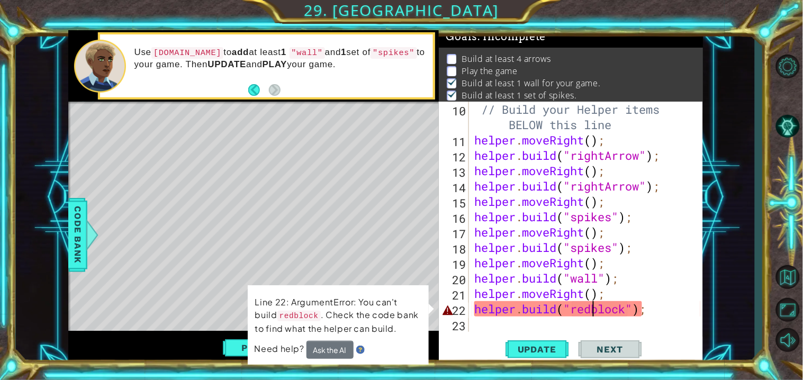
click at [598, 311] on div "// Build your Helper items BELOW this line helper . moveRight ( ) ; helper . bu…" at bounding box center [588, 240] width 233 height 276
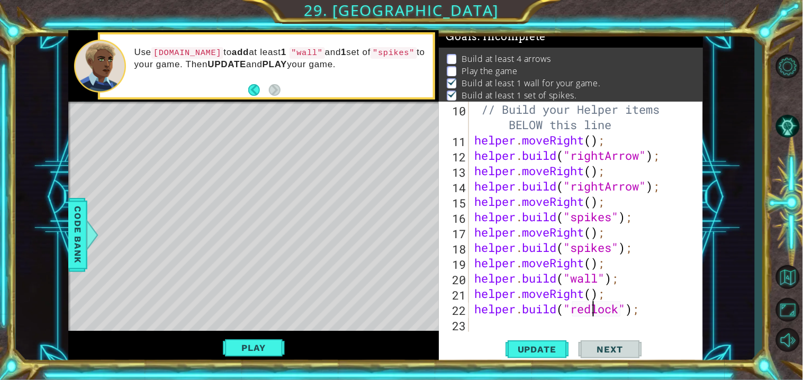
scroll to position [0, 5]
type textarea "[DOMAIN_NAME]("redBlock");"
click at [550, 341] on button "Update" at bounding box center [537, 350] width 64 height 26
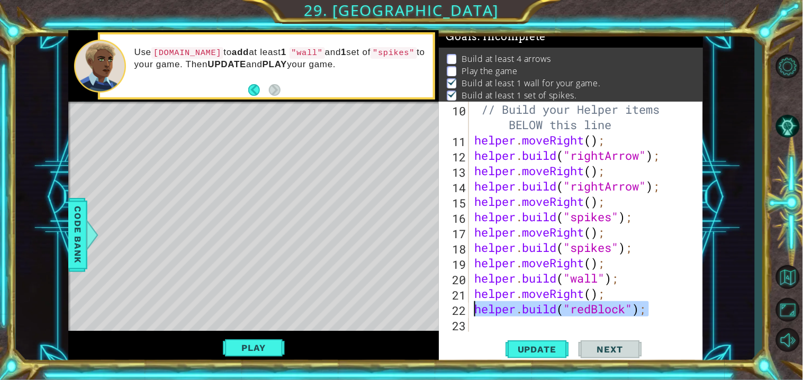
drag, startPoint x: 650, startPoint y: 317, endPoint x: 473, endPoint y: 310, distance: 178.0
click at [473, 310] on div "// Build your Helper items BELOW this line helper . moveRight ( ) ; helper . bu…" at bounding box center [588, 240] width 233 height 276
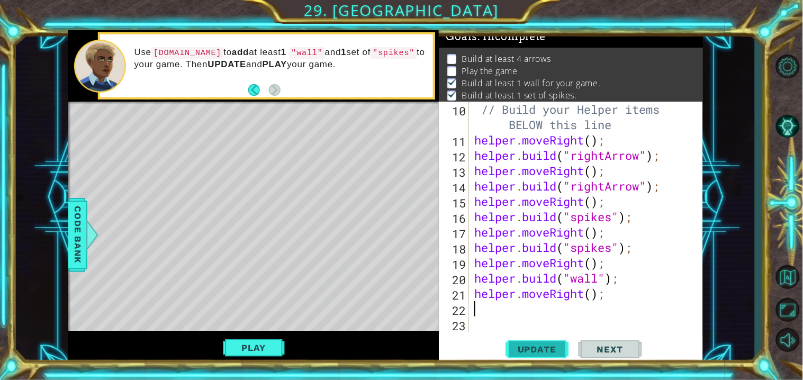
click at [527, 344] on span "Update" at bounding box center [537, 349] width 60 height 11
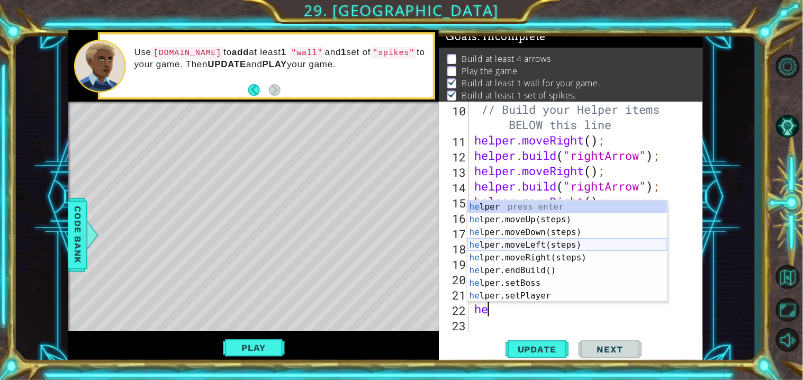
type textarea "h"
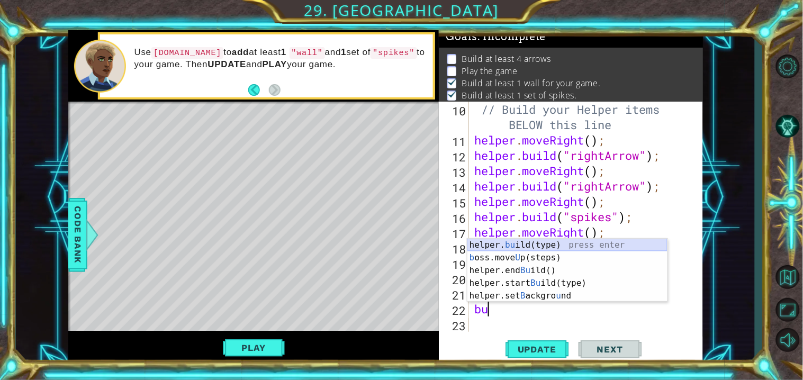
click at [555, 243] on div "helper. bu ild(type) press enter b oss.move U p(steps) press enter helper.end B…" at bounding box center [567, 283] width 200 height 89
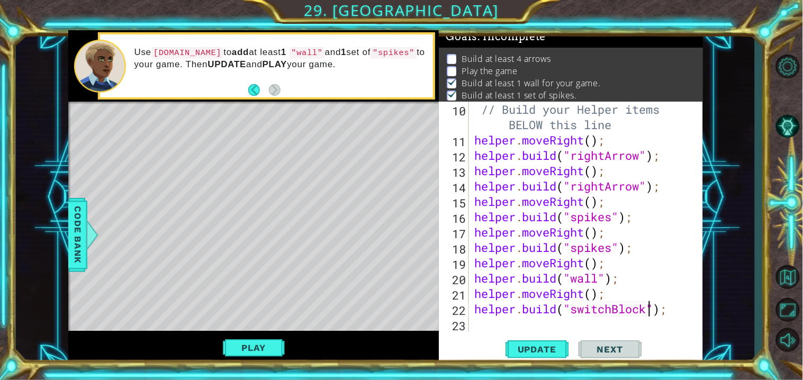
scroll to position [0, 7]
type textarea "[DOMAIN_NAME]("switchBlock");"
click at [543, 346] on span "Update" at bounding box center [537, 349] width 60 height 11
click at [491, 329] on div "// Build your Helper items BELOW this line helper . moveRight ( ) ; helper . bu…" at bounding box center [588, 240] width 233 height 276
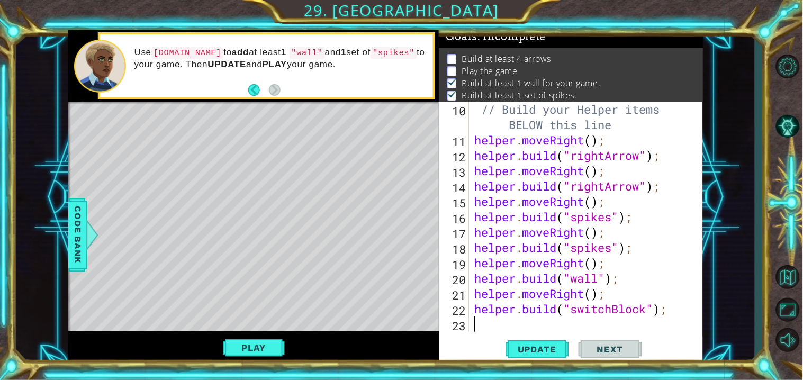
type textarea "mo"
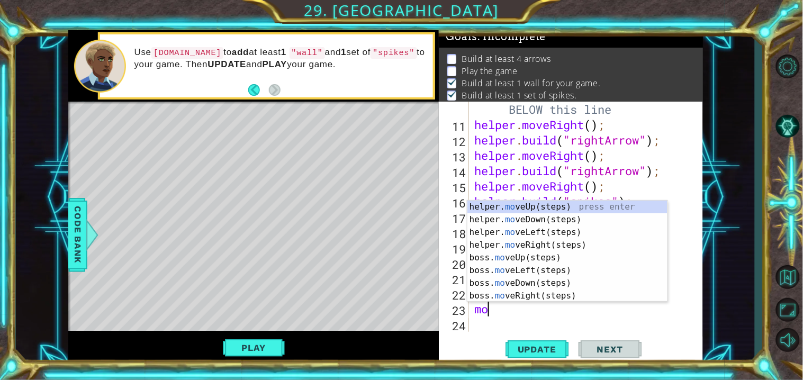
scroll to position [214, 0]
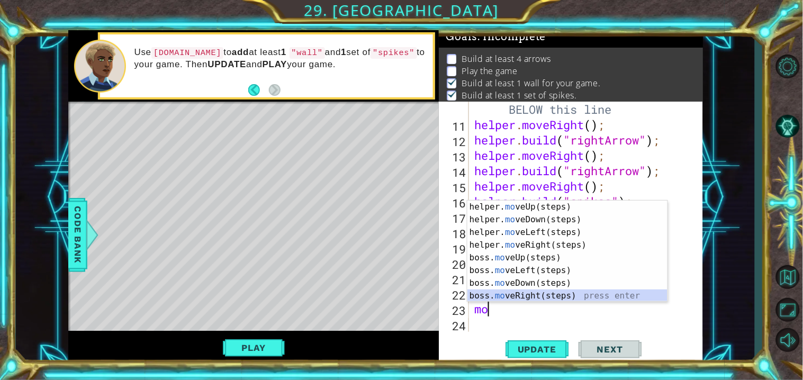
click at [549, 300] on div "helper. mo veUp(steps) press enter helper. mo veDown(steps) press enter helper.…" at bounding box center [567, 264] width 200 height 127
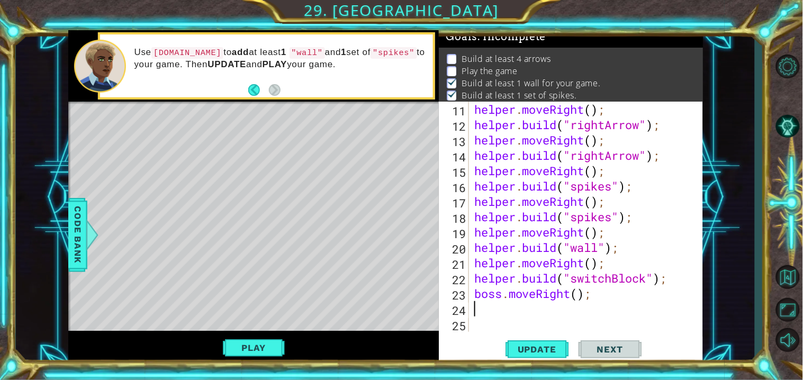
scroll to position [230, 0]
click at [585, 300] on div "helper . moveRight ( ) ; helper . build ( "rightArrow" ) ; helper . moveRight (…" at bounding box center [588, 232] width 233 height 261
type textarea "boss.moveRight();"
drag, startPoint x: 598, startPoint y: 296, endPoint x: 472, endPoint y: 293, distance: 126.0
click at [472, 293] on div "boss.moveRight(); 11 12 13 14 15 16 17 18 19 20 21 22 23 24 25 helper . moveRig…" at bounding box center [569, 217] width 261 height 230
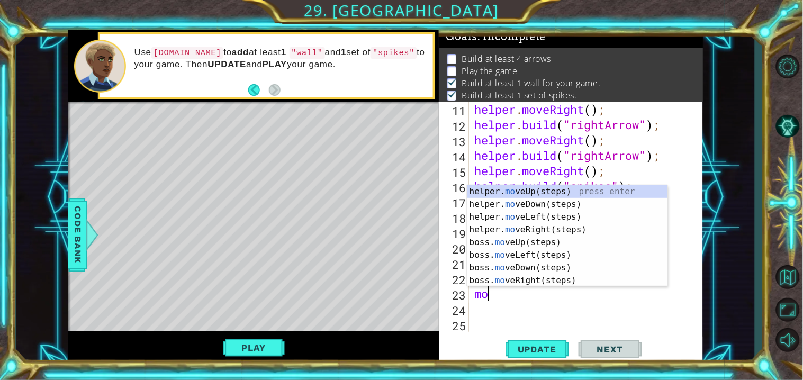
type textarea "m"
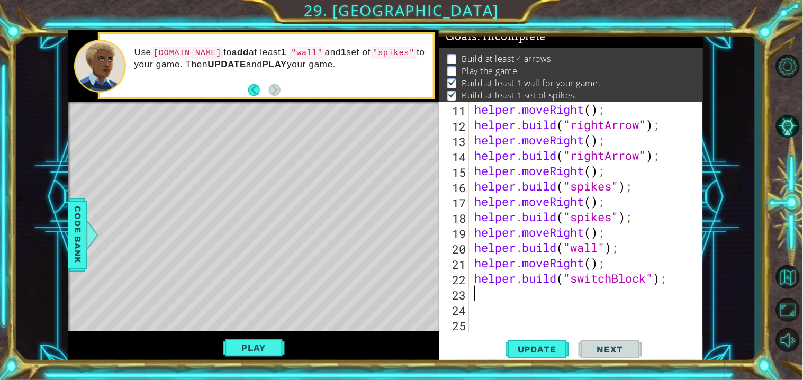
type textarea "h"
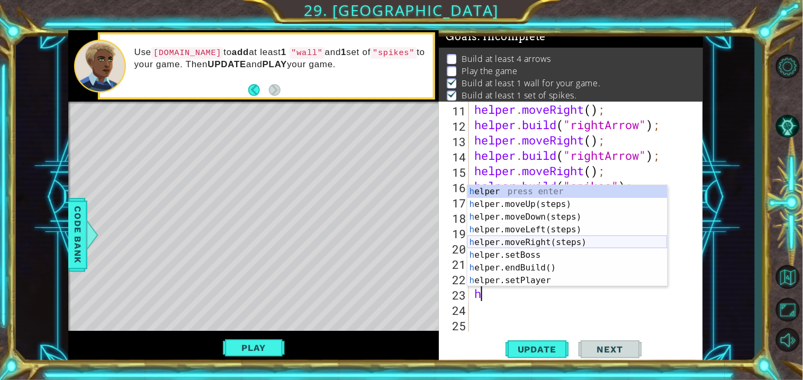
click at [576, 241] on div "h elper press enter h elper.moveUp(steps) press enter h elper.moveDown(steps) p…" at bounding box center [567, 248] width 200 height 127
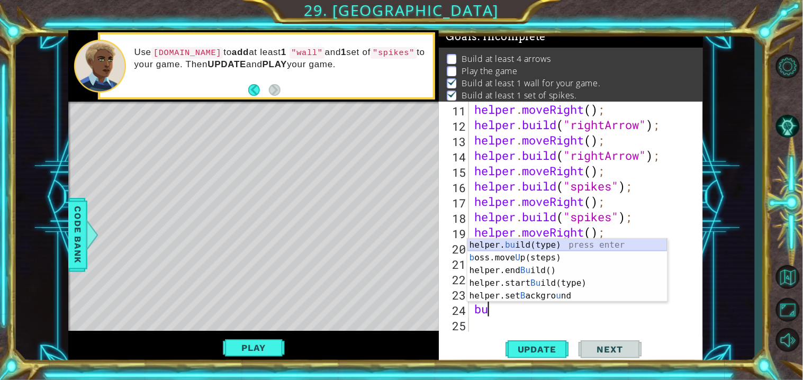
click at [530, 239] on div "helper. bu ild(type) press enter b oss.move U p(steps) press enter helper.end B…" at bounding box center [567, 283] width 200 height 89
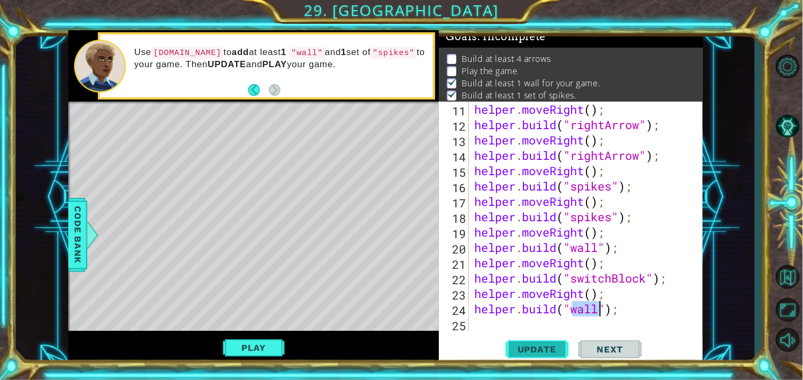
type textarea "[DOMAIN_NAME]("wall");"
click at [553, 346] on span "Update" at bounding box center [537, 349] width 60 height 11
click at [481, 325] on div "helper . moveRight ( ) ; helper . build ( "rightArrow" ) ; helper . moveRight (…" at bounding box center [588, 232] width 233 height 261
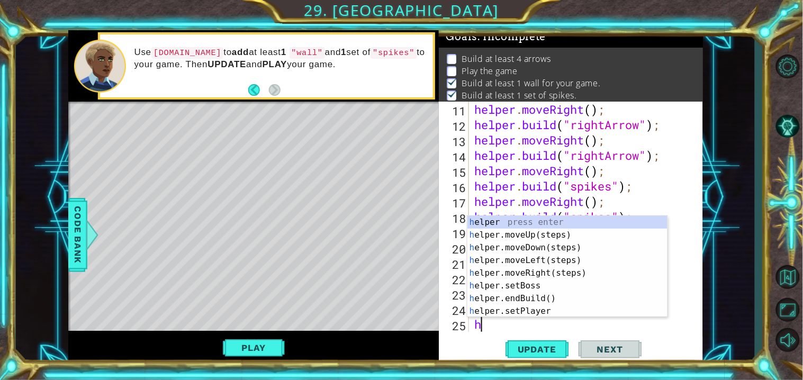
scroll to position [245, 0]
type textarea "he"
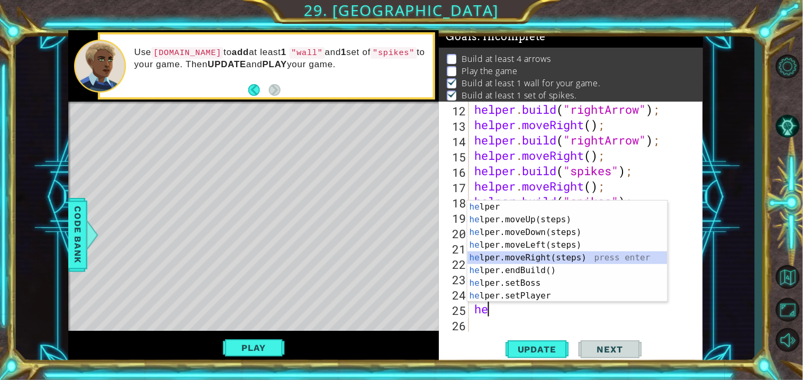
click at [555, 258] on div "he lper press enter he lper.moveUp(steps) press enter he lper.moveDown(steps) p…" at bounding box center [567, 264] width 200 height 127
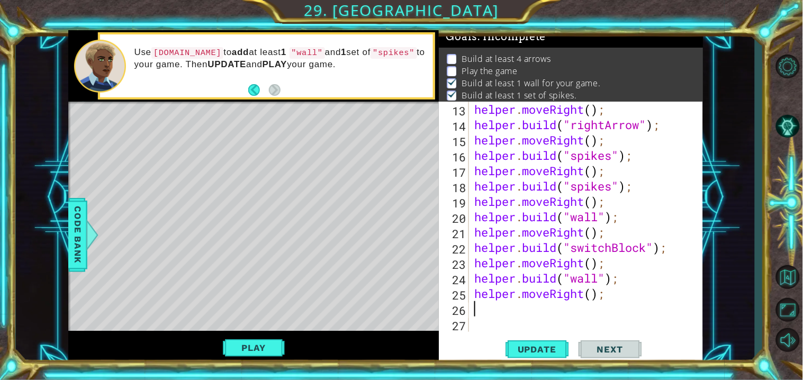
scroll to position [260, 0]
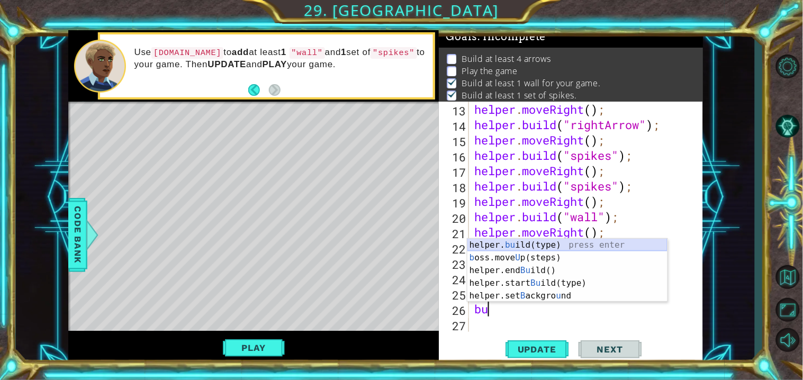
click at [545, 245] on div "helper. bu ild(type) press enter b oss.move U p(steps) press enter helper.end B…" at bounding box center [567, 283] width 200 height 89
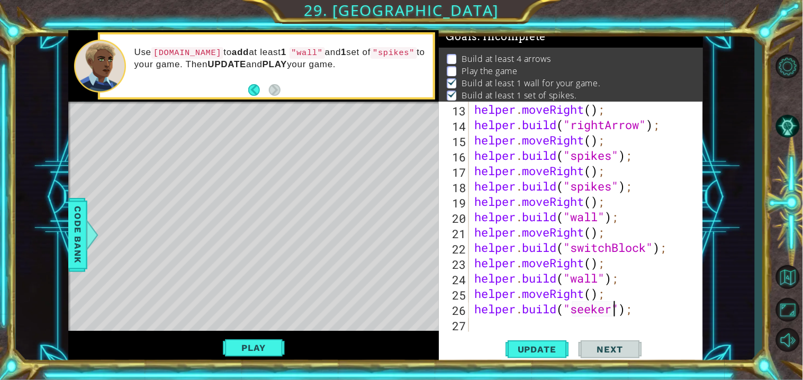
scroll to position [0, 6]
type textarea "[DOMAIN_NAME]("seeker");"
click at [540, 345] on span "Update" at bounding box center [537, 349] width 60 height 11
click at [480, 325] on div "helper . moveRight ( ) ; helper . build ( "rightArrow" ) ; helper . moveRight (…" at bounding box center [588, 232] width 233 height 261
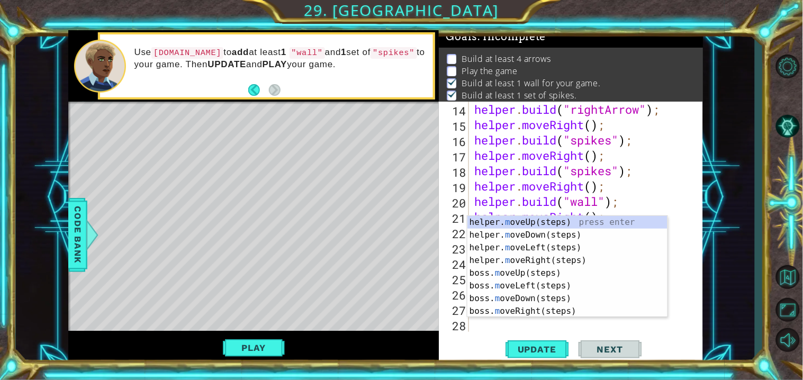
type textarea "mo"
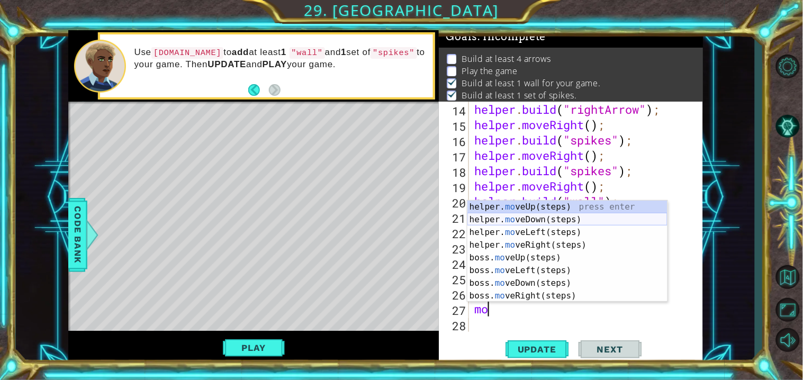
click at [543, 216] on div "helper. mo veUp(steps) press enter helper. mo veDown(steps) press enter helper.…" at bounding box center [567, 264] width 200 height 127
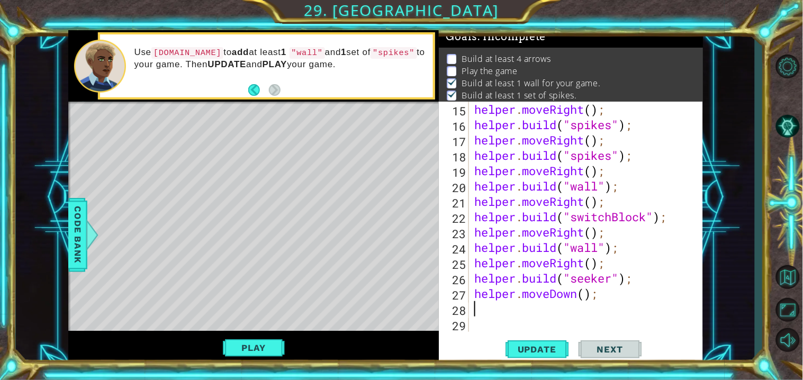
scroll to position [291, 0]
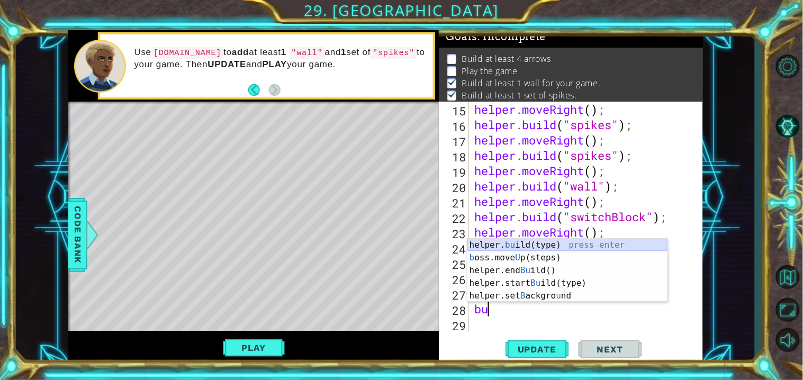
click at [581, 245] on div "helper. bu ild(type) press enter b oss.move U p(steps) press enter helper.end B…" at bounding box center [567, 283] width 200 height 89
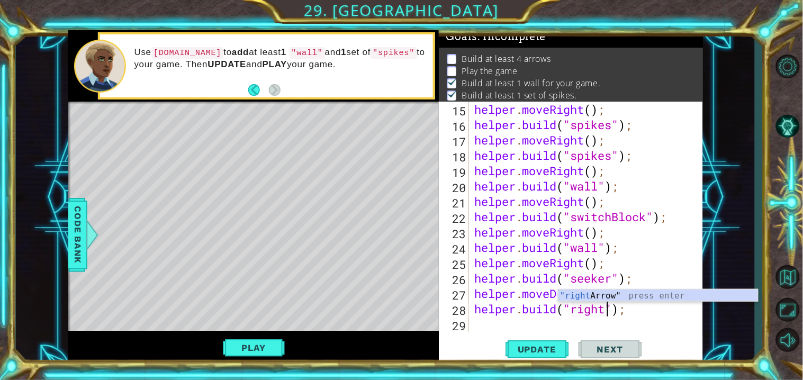
scroll to position [0, 6]
click at [626, 299] on div ""right Arrow" press enter" at bounding box center [658, 309] width 200 height 38
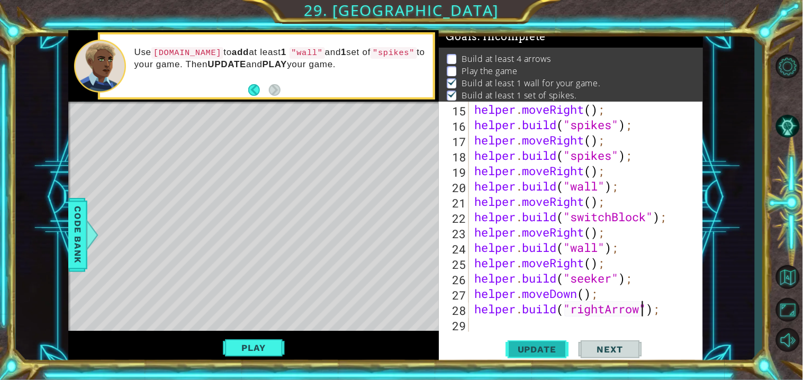
click at [543, 345] on span "Update" at bounding box center [537, 349] width 60 height 11
type textarea "[DOMAIN_NAME]("rightArrow");"
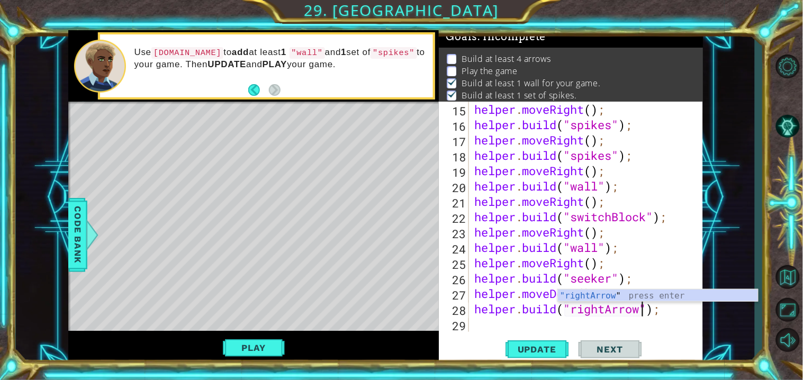
click at [483, 323] on div "helper . moveRight ( ) ; helper . build ( "spikes" ) ; helper . moveRight ( ) ;…" at bounding box center [588, 232] width 233 height 261
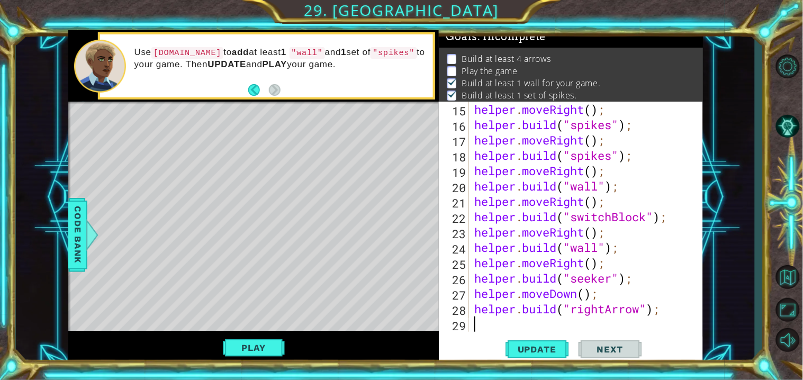
scroll to position [0, 0]
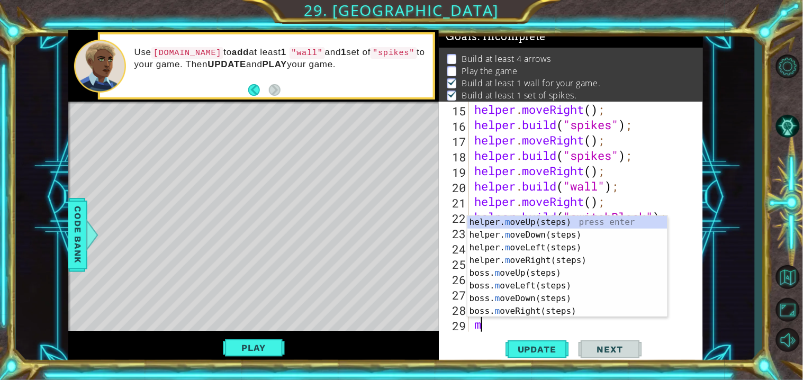
type textarea "mo"
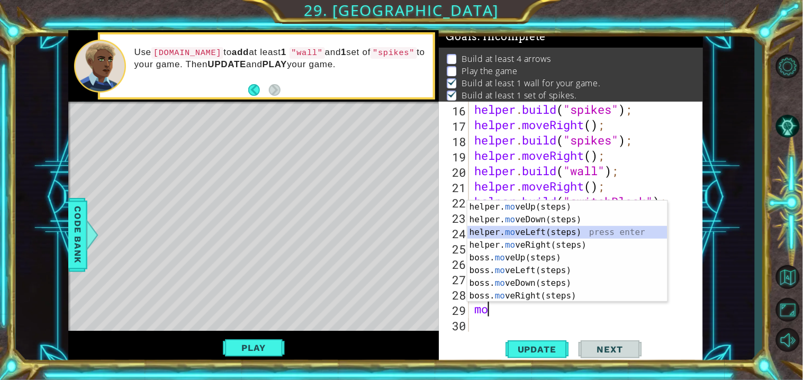
click at [509, 232] on div "helper. mo veUp(steps) press enter helper. mo veDown(steps) press enter helper.…" at bounding box center [567, 264] width 200 height 127
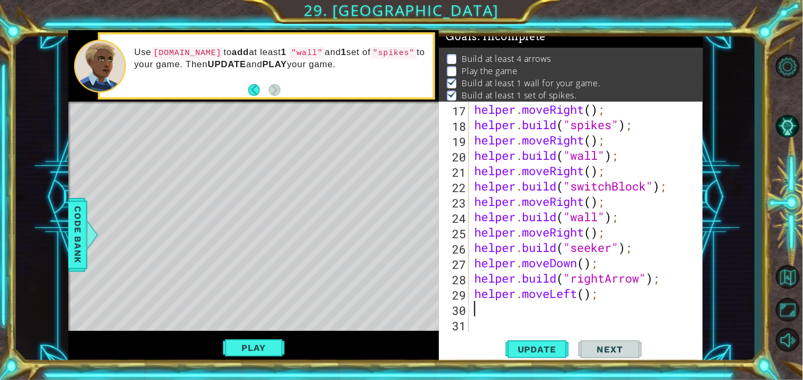
scroll to position [322, 0]
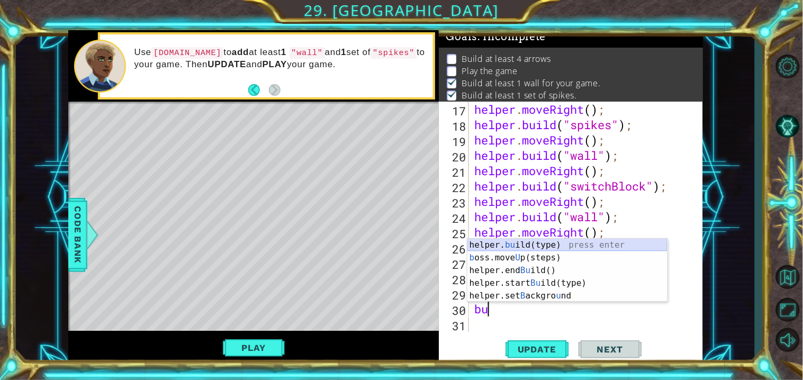
click at [531, 243] on div "helper. bu ild(type) press enter b oss.move U p(steps) press enter helper.end B…" at bounding box center [567, 283] width 200 height 89
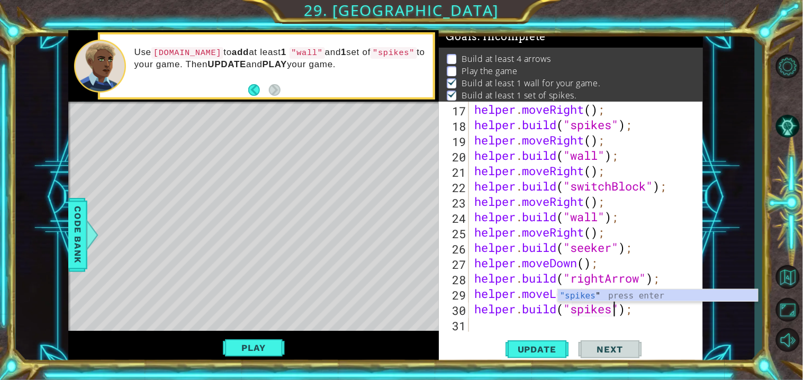
scroll to position [0, 6]
type textarea "[DOMAIN_NAME]("spikes");"
click at [546, 349] on span "Update" at bounding box center [537, 349] width 60 height 11
click at [475, 324] on div "helper . moveRight ( ) ; helper . build ( "spikes" ) ; helper . moveRight ( ) ;…" at bounding box center [588, 232] width 233 height 261
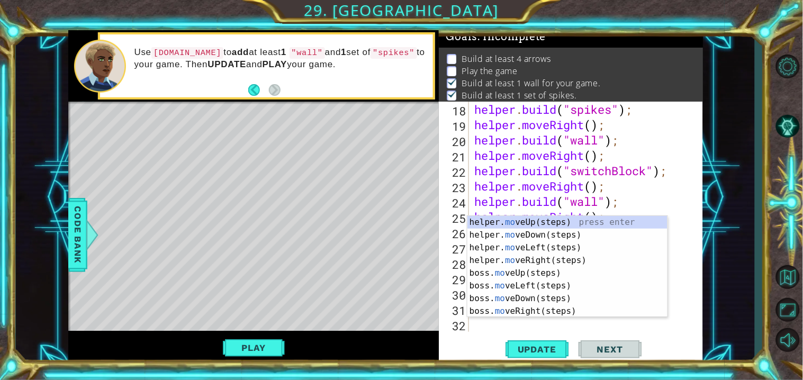
scroll to position [337, 0]
type textarea "move"
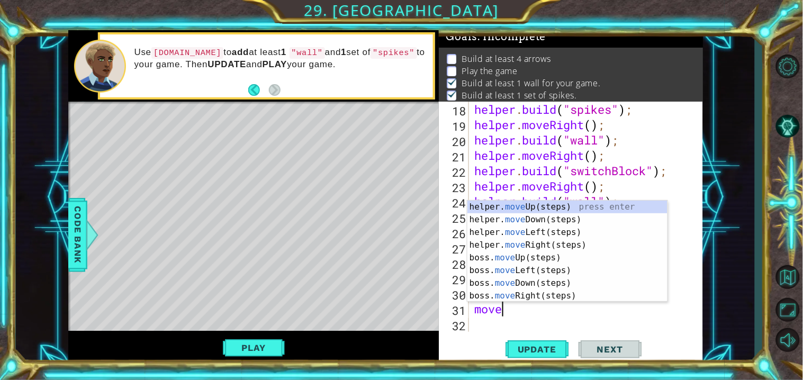
scroll to position [0, 1]
click at [567, 232] on div "helper. move Up(steps) press enter helper. move Down(steps) press enter helper.…" at bounding box center [567, 264] width 200 height 127
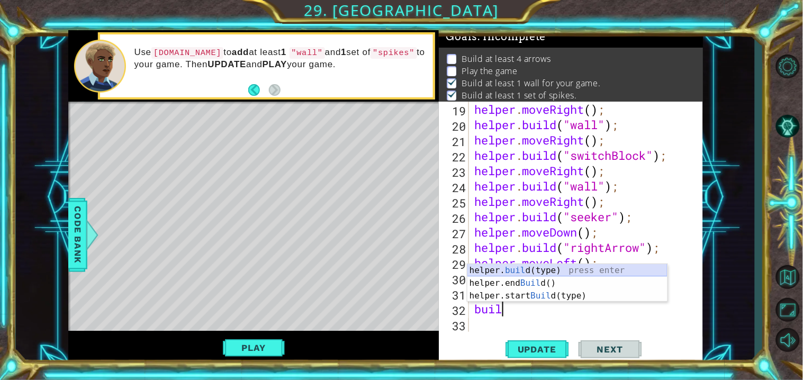
click at [545, 268] on div "helper. buil d(type) press enter helper.end Buil d() press enter helper.start B…" at bounding box center [567, 296] width 200 height 64
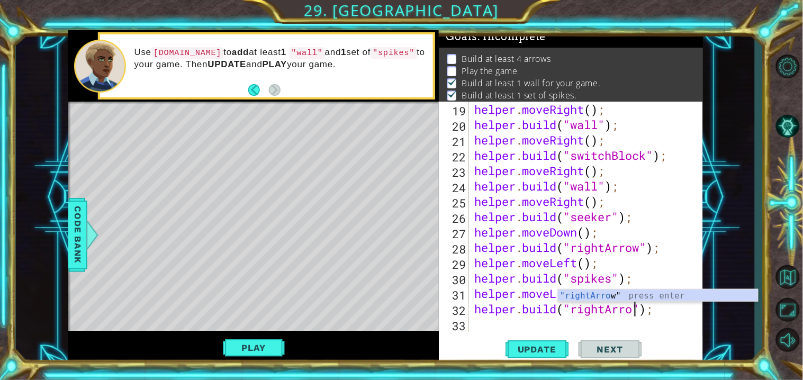
scroll to position [0, 7]
type textarea "[DOMAIN_NAME]("rightArrow");"
click at [537, 347] on span "Update" at bounding box center [537, 349] width 60 height 11
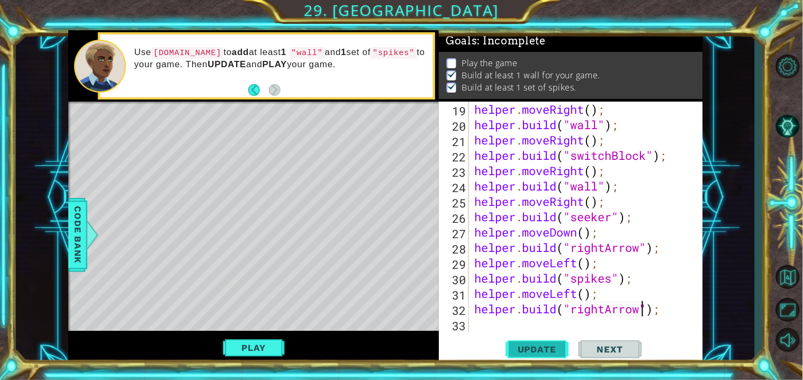
scroll to position [0, 0]
